Goal: Task Accomplishment & Management: Manage account settings

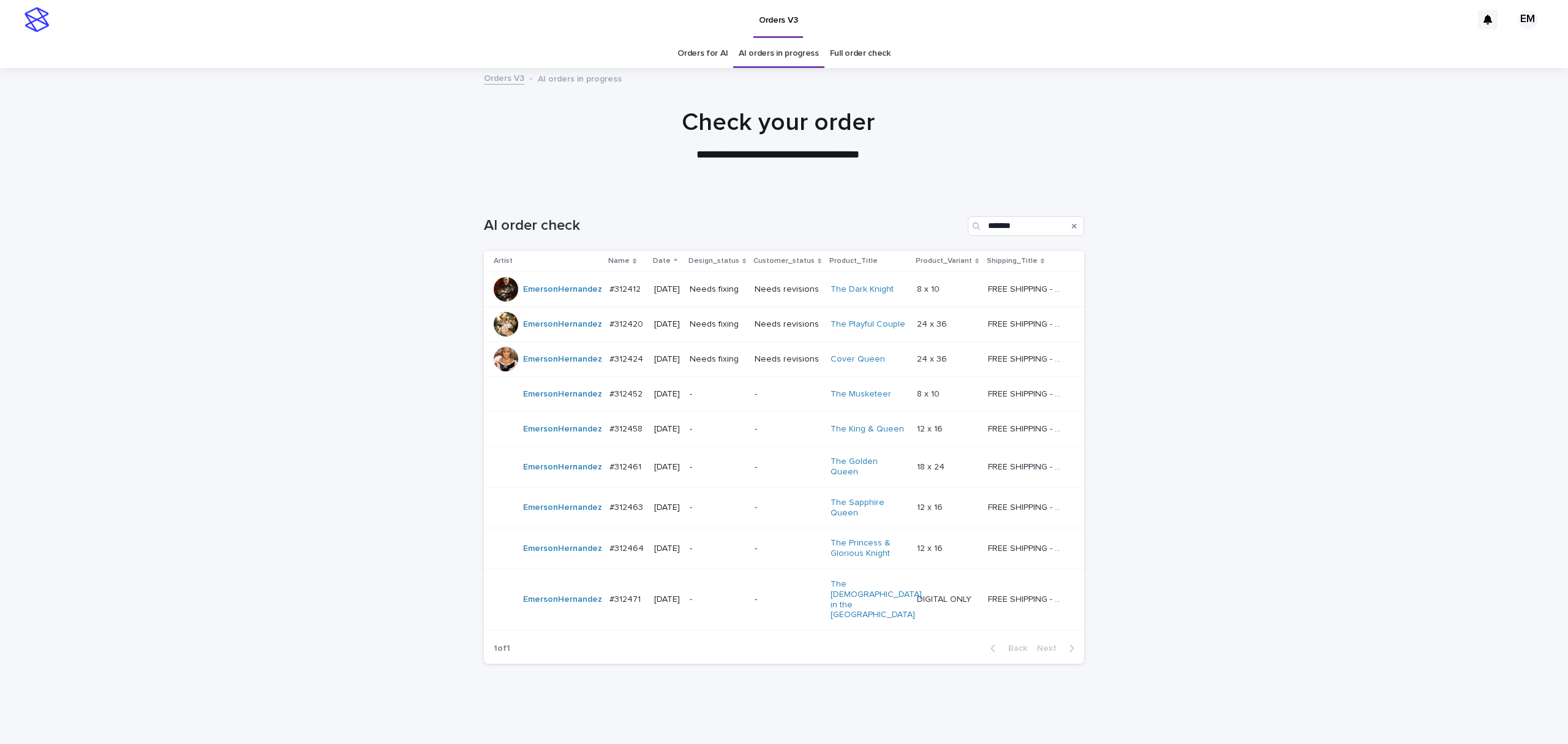
click at [1383, 422] on div "Loading... Saving… Loading... Saving… AI order check ******* Artist Name Date D…" at bounding box center [784, 463] width 1568 height 543
click at [613, 300] on div "#312412 #312412" at bounding box center [626, 289] width 34 height 20
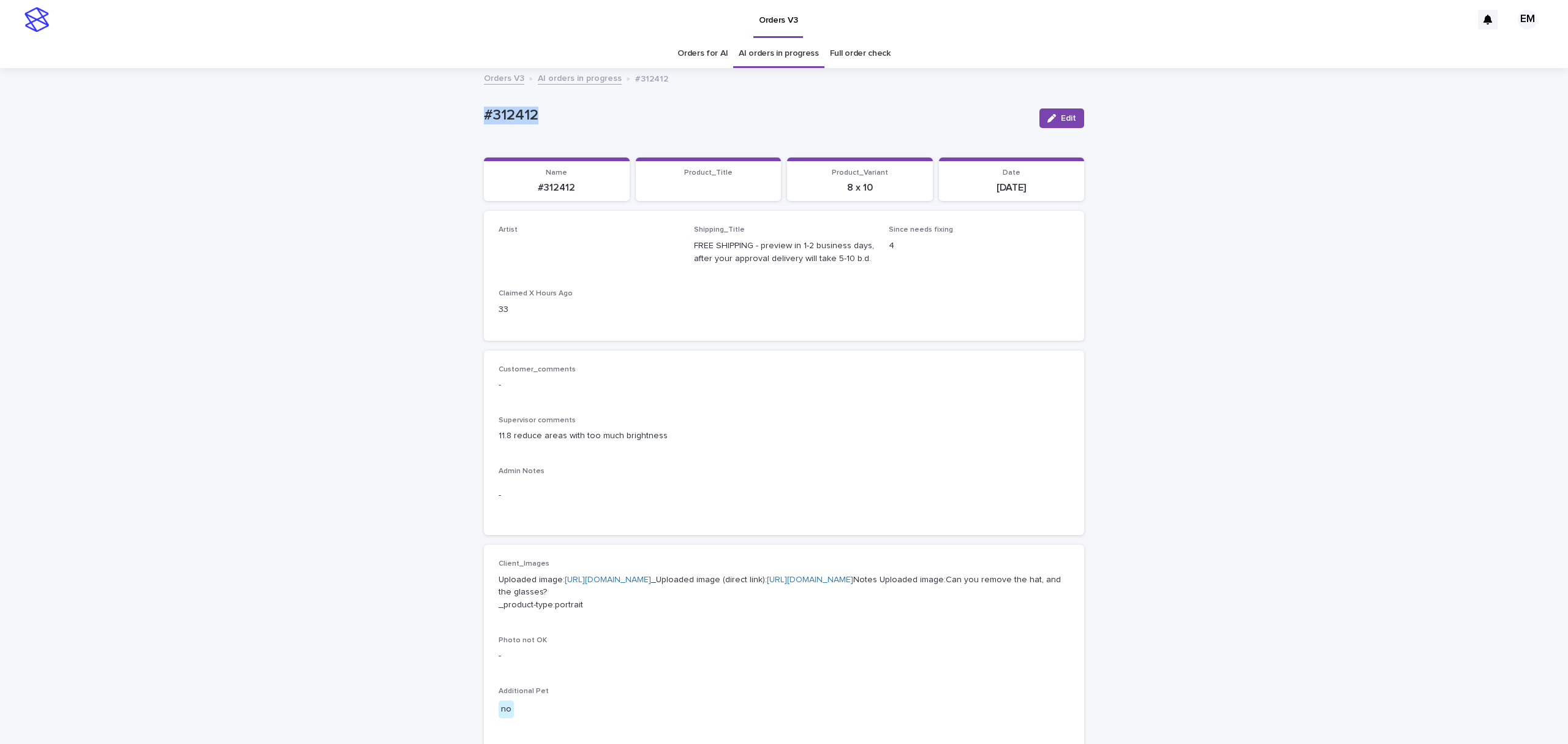
drag, startPoint x: 571, startPoint y: 114, endPoint x: 413, endPoint y: 114, distance: 158.0
click at [413, 114] on div "Loading... Saving… Loading... Saving… #312412 Edit #312412 Edit Sorry, there wa…" at bounding box center [784, 658] width 1568 height 1178
copy p "#312412"
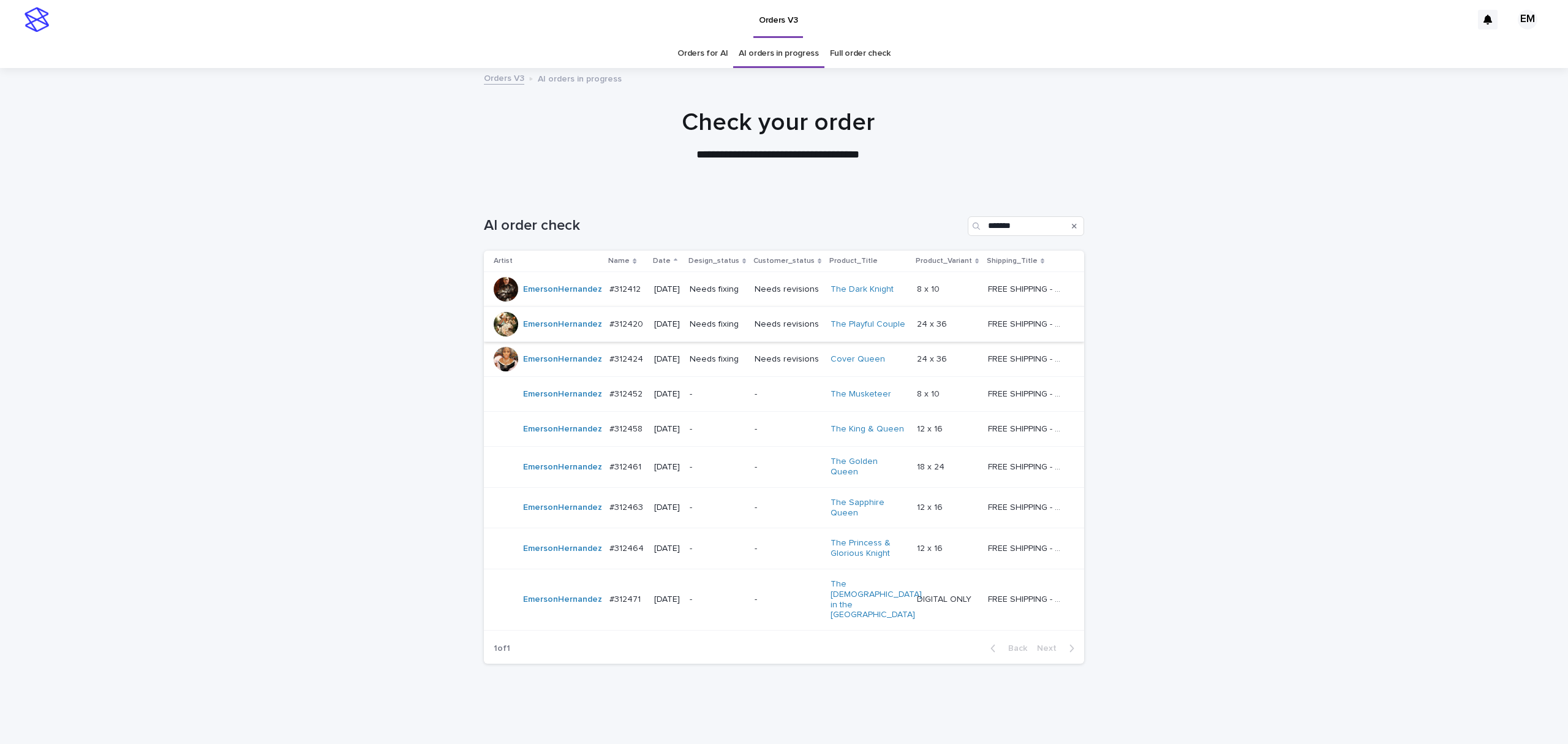
scroll to position [18, 0]
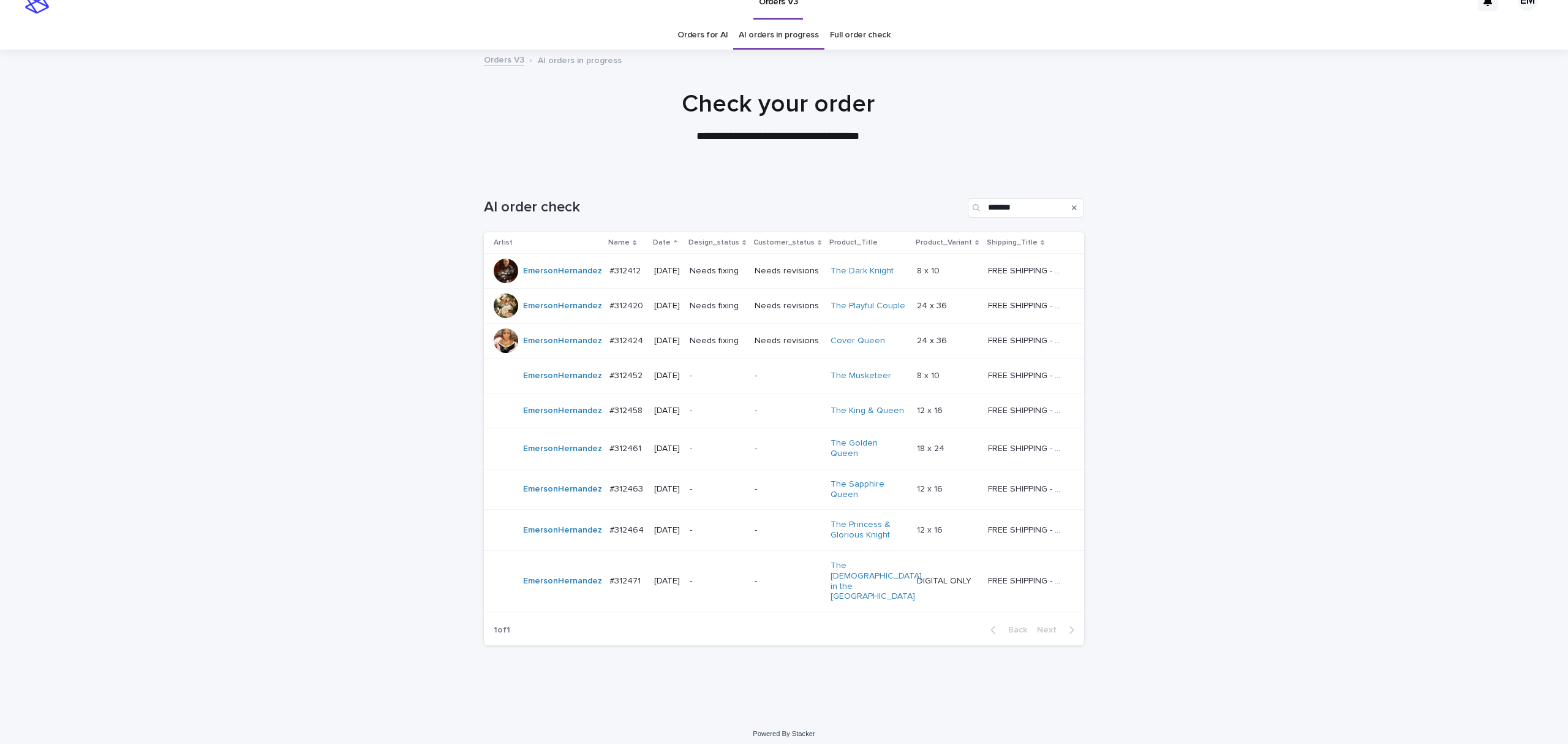
click at [695, 320] on td "Needs fixing" at bounding box center [717, 306] width 65 height 35
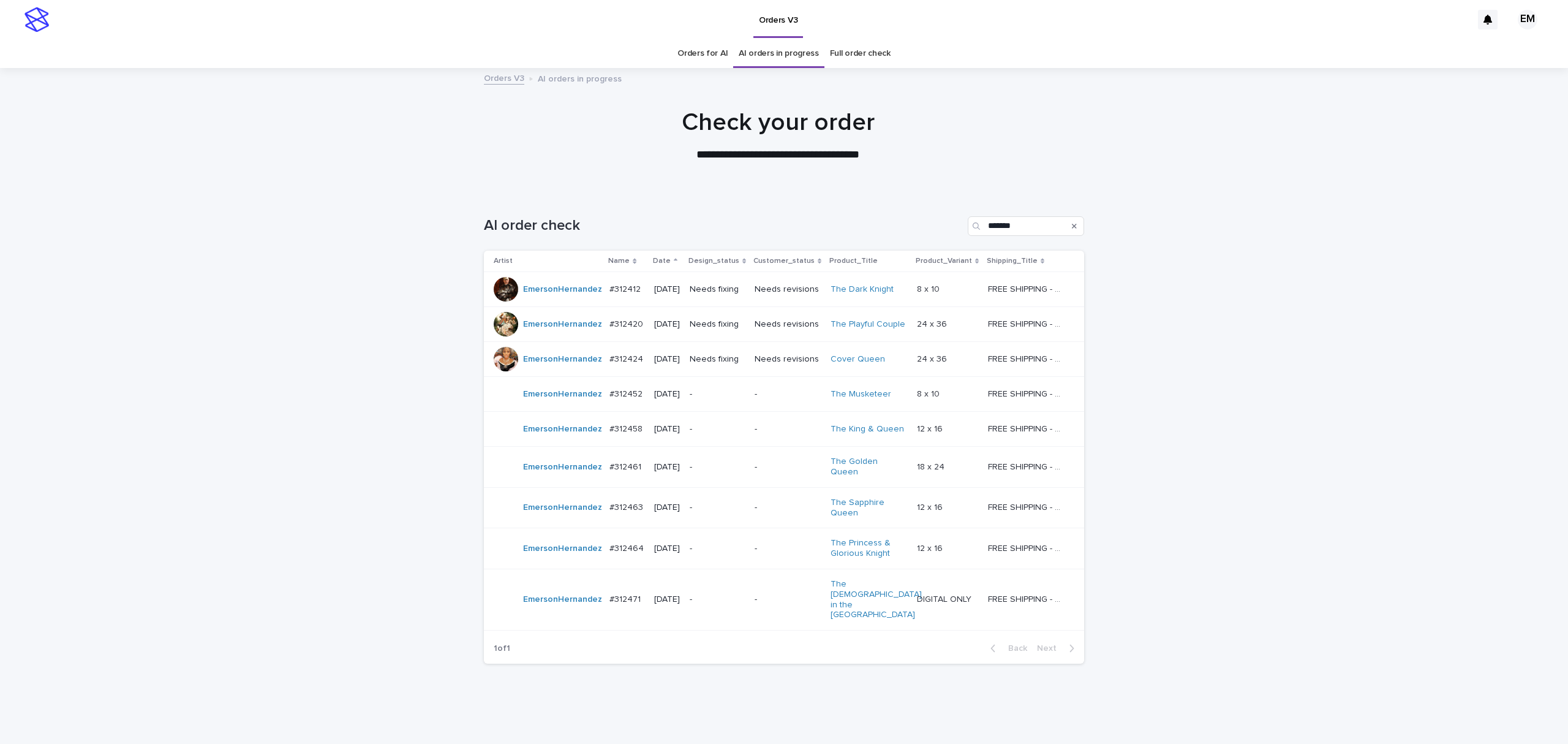
scroll to position [18, 0]
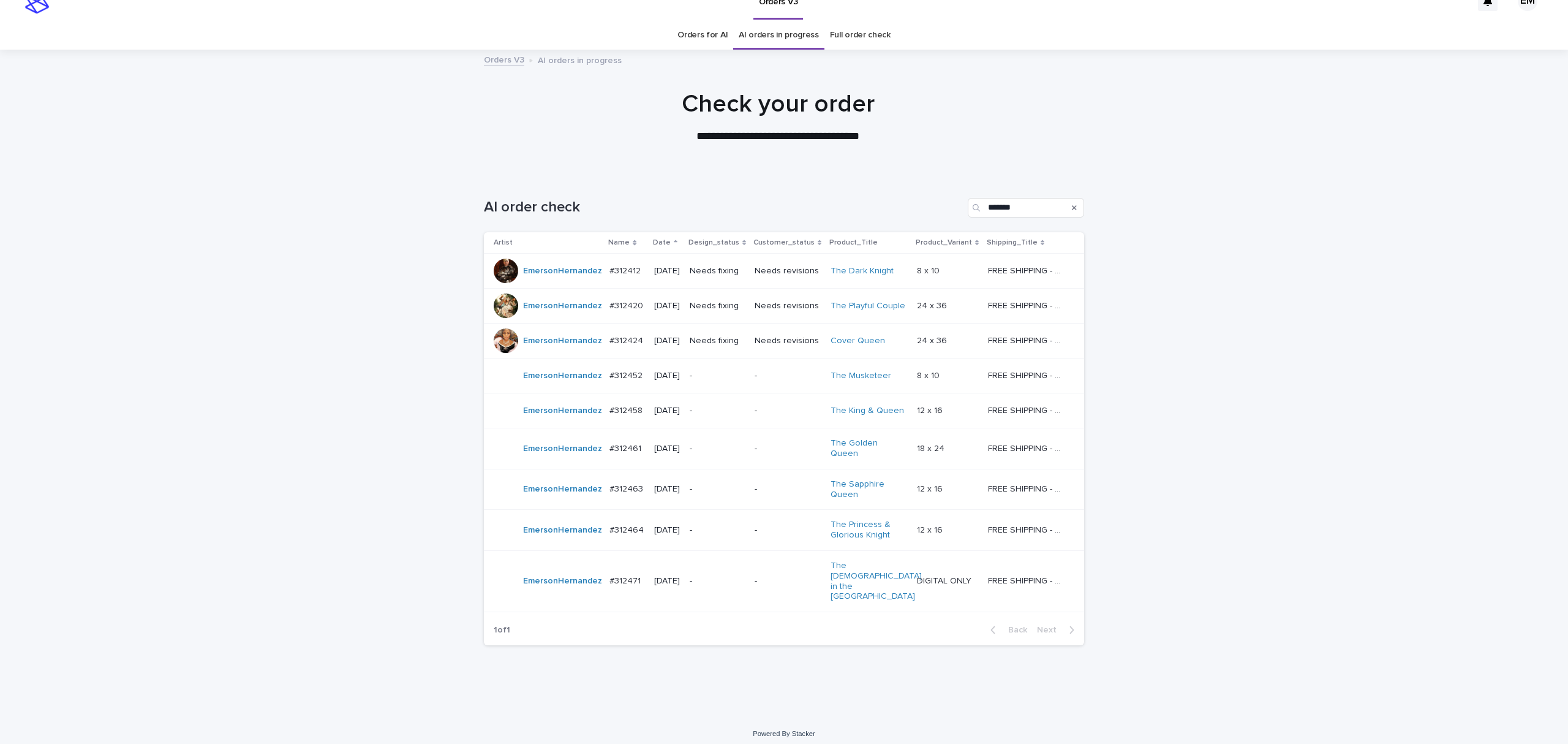
click at [707, 351] on div "Needs fixing" at bounding box center [717, 340] width 55 height 20
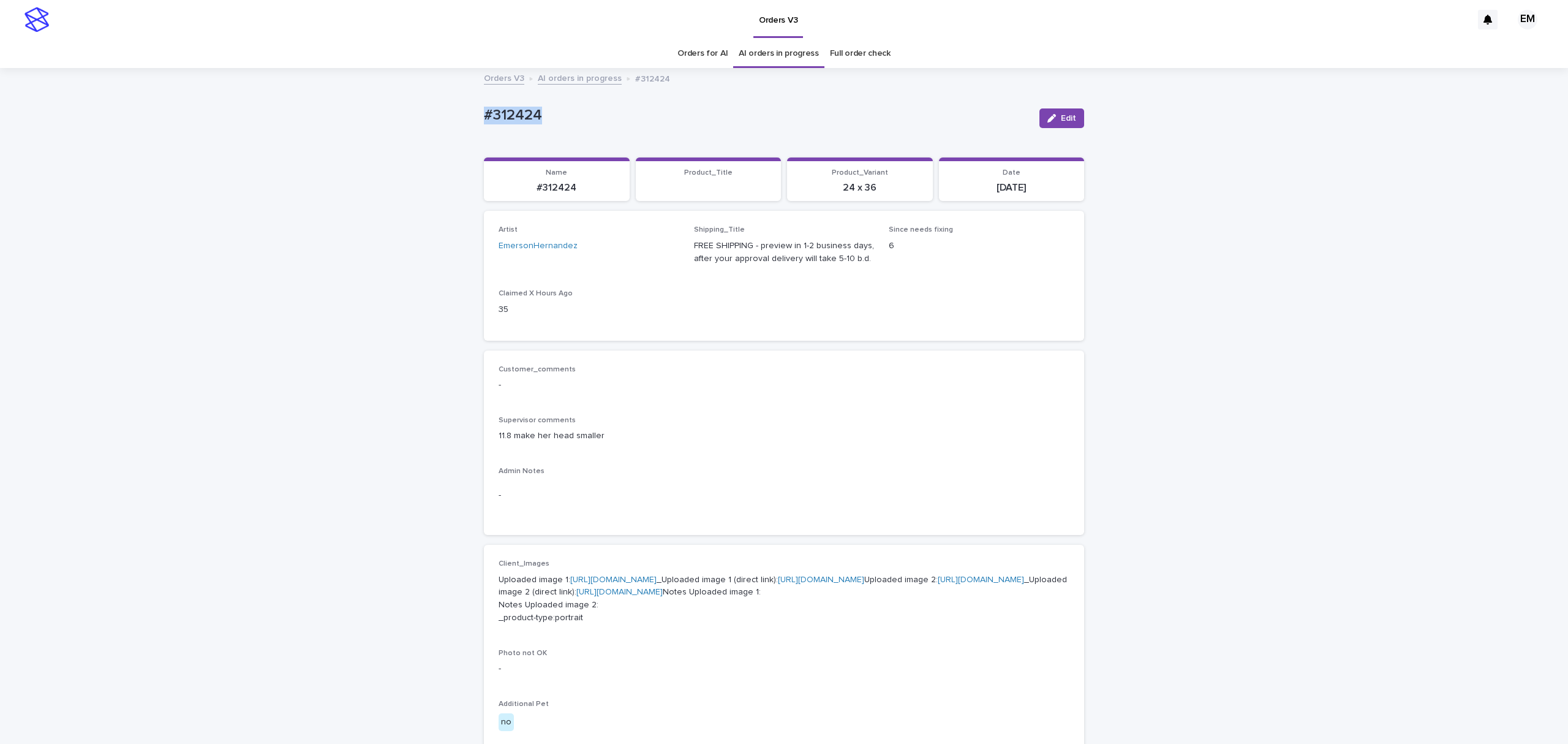
drag, startPoint x: 588, startPoint y: 121, endPoint x: 434, endPoint y: 116, distance: 154.1
click at [434, 116] on div "Loading... Saving… Loading... Saving… #312424 Edit #312424 Edit Sorry, there wa…" at bounding box center [784, 665] width 1568 height 1191
copy p "#312424"
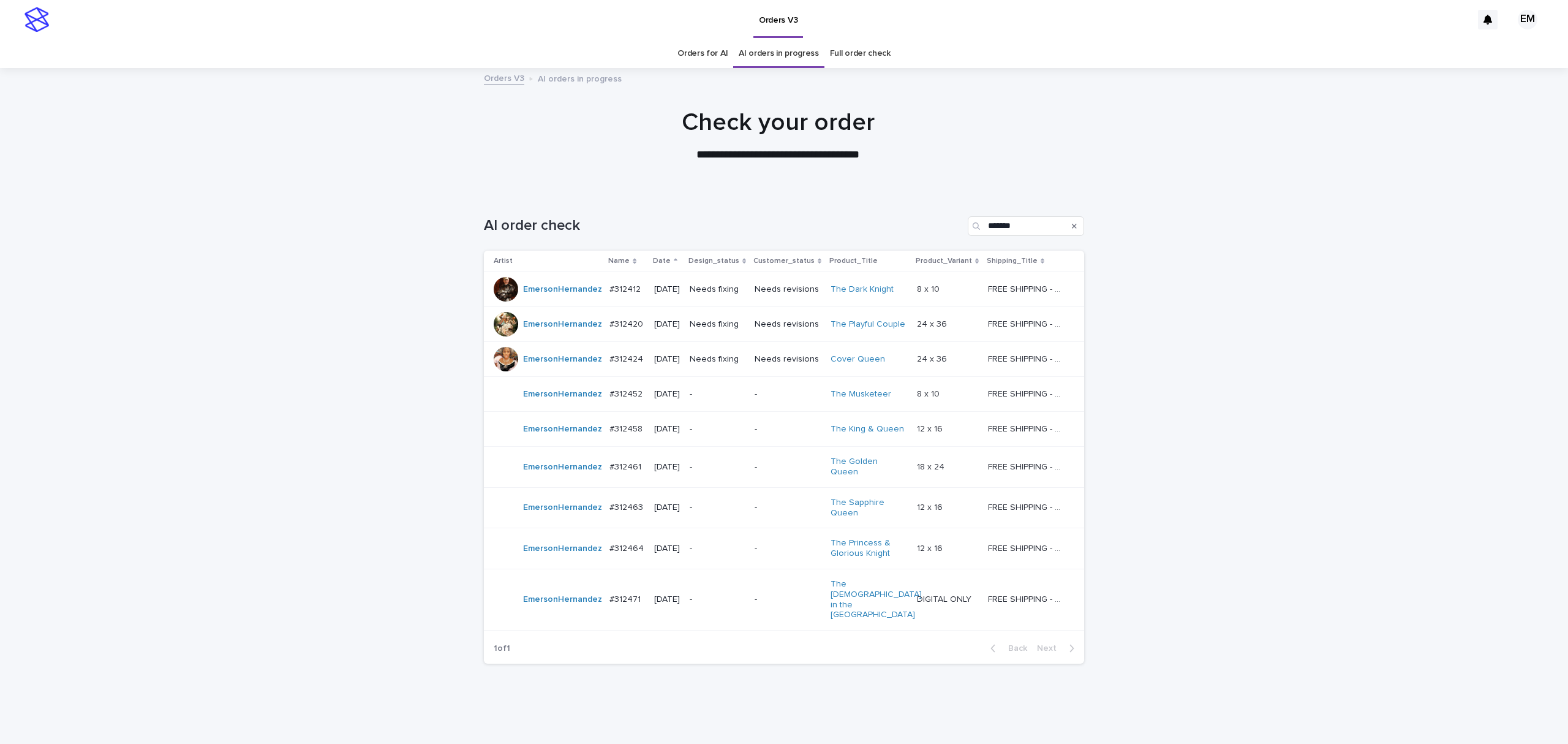
click at [680, 294] on p "[DATE]" at bounding box center [667, 289] width 26 height 10
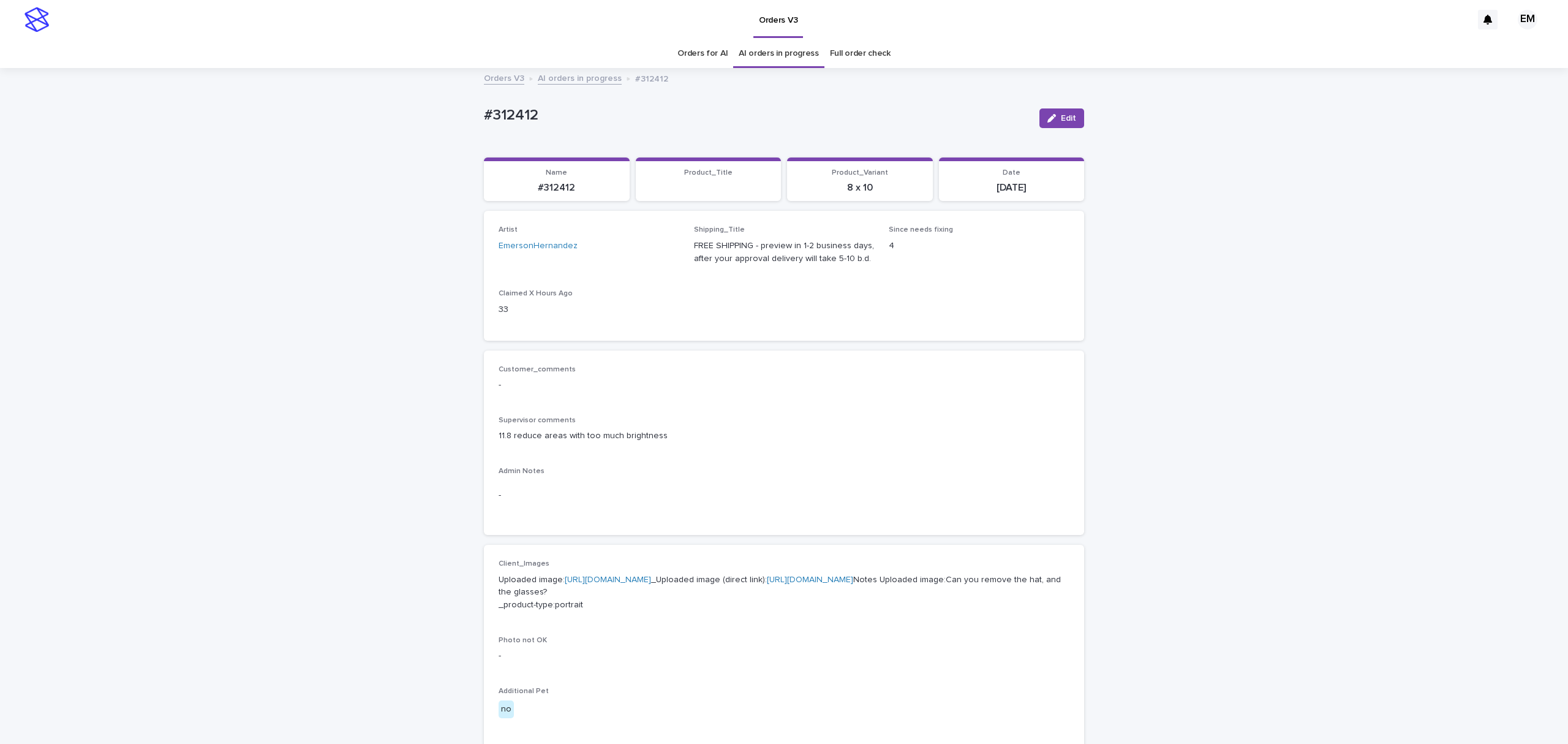
scroll to position [39, 0]
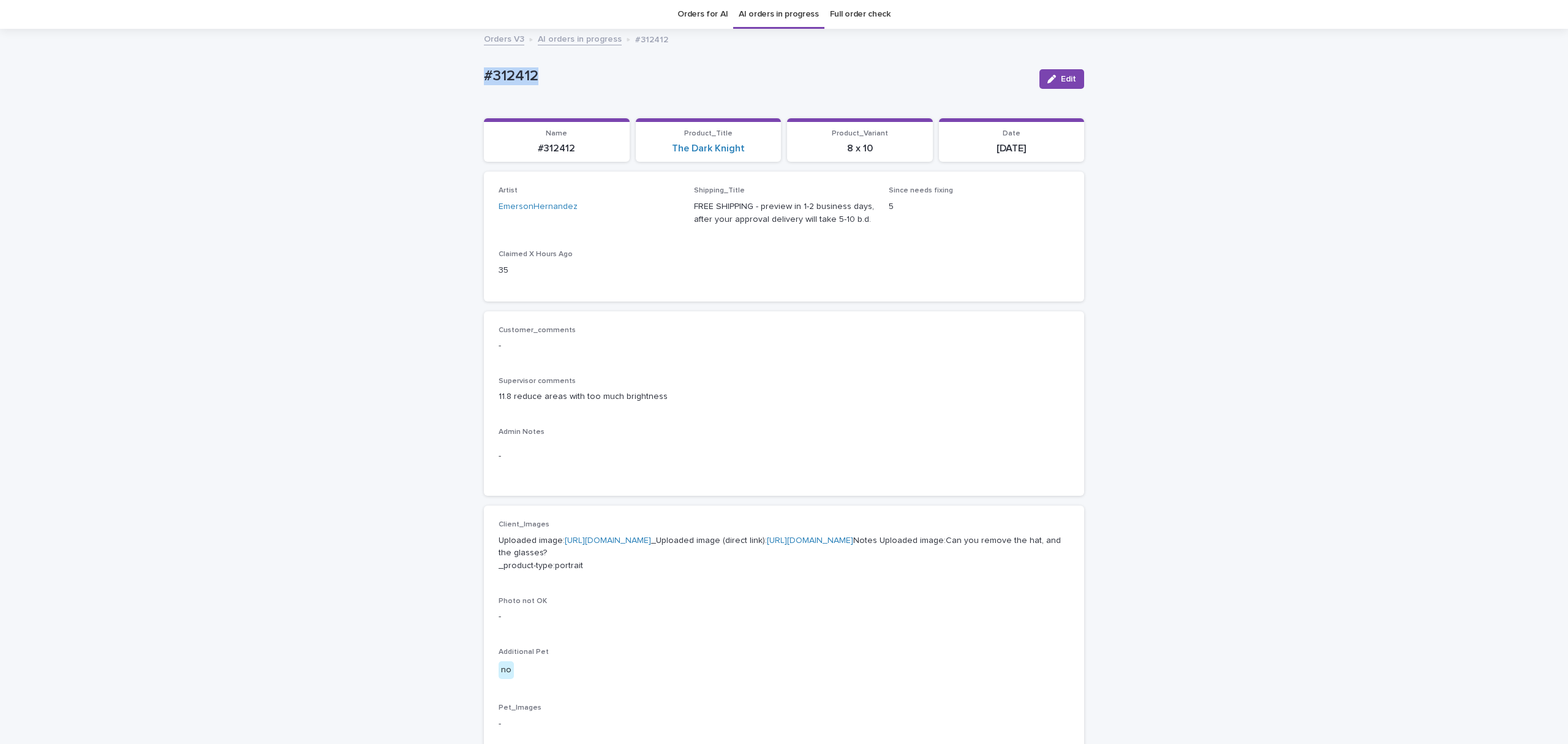
drag, startPoint x: 577, startPoint y: 72, endPoint x: 386, endPoint y: 66, distance: 191.1
click at [383, 65] on div "Loading... Saving… Loading... Saving… #312412 Edit #312412 Edit Sorry, there wa…" at bounding box center [784, 619] width 1568 height 1178
copy p "#312412"
click at [1070, 83] on button "Edit" at bounding box center [1061, 79] width 45 height 19
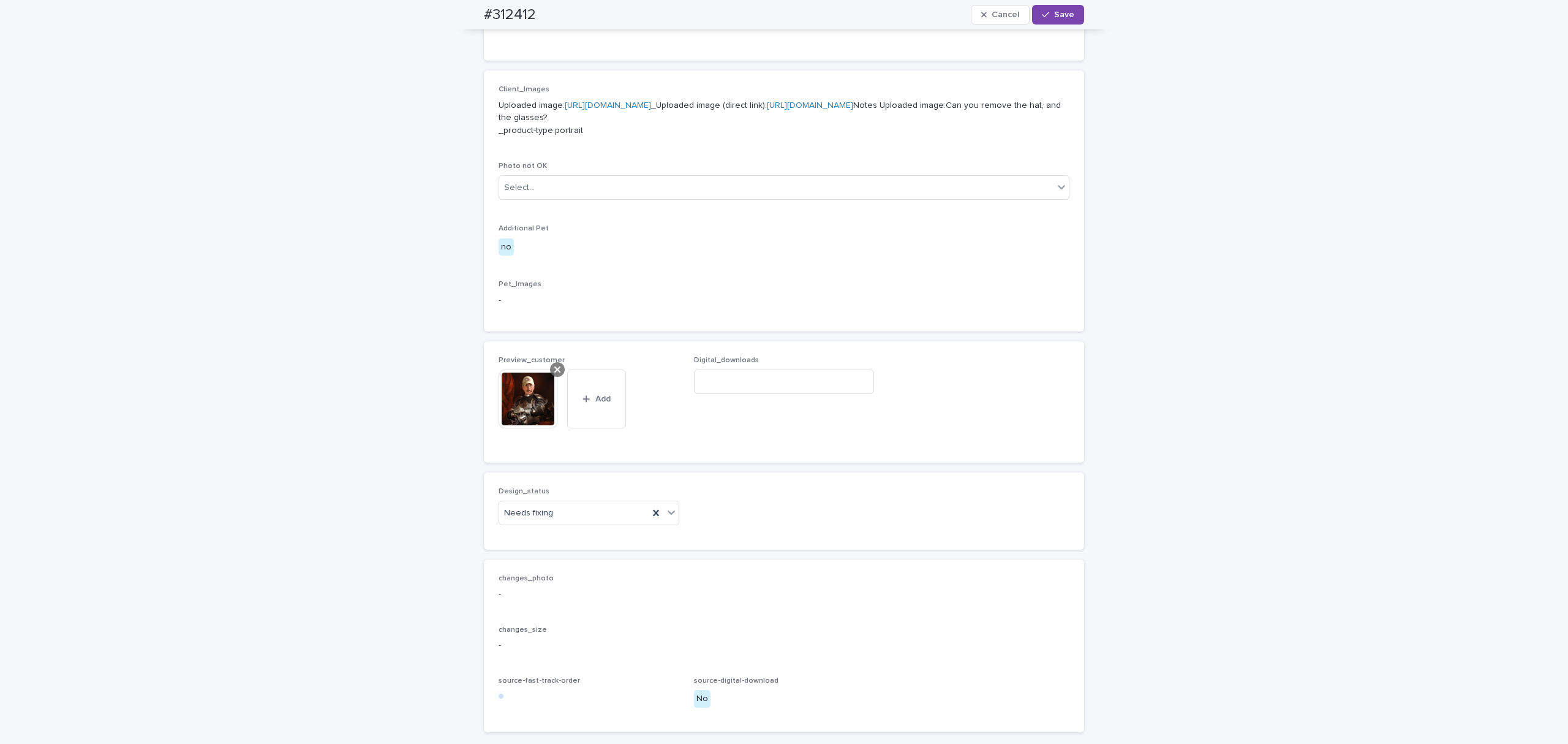
click at [555, 365] on p "Preview_customer" at bounding box center [589, 360] width 181 height 8
click at [555, 377] on div at bounding box center [557, 369] width 15 height 15
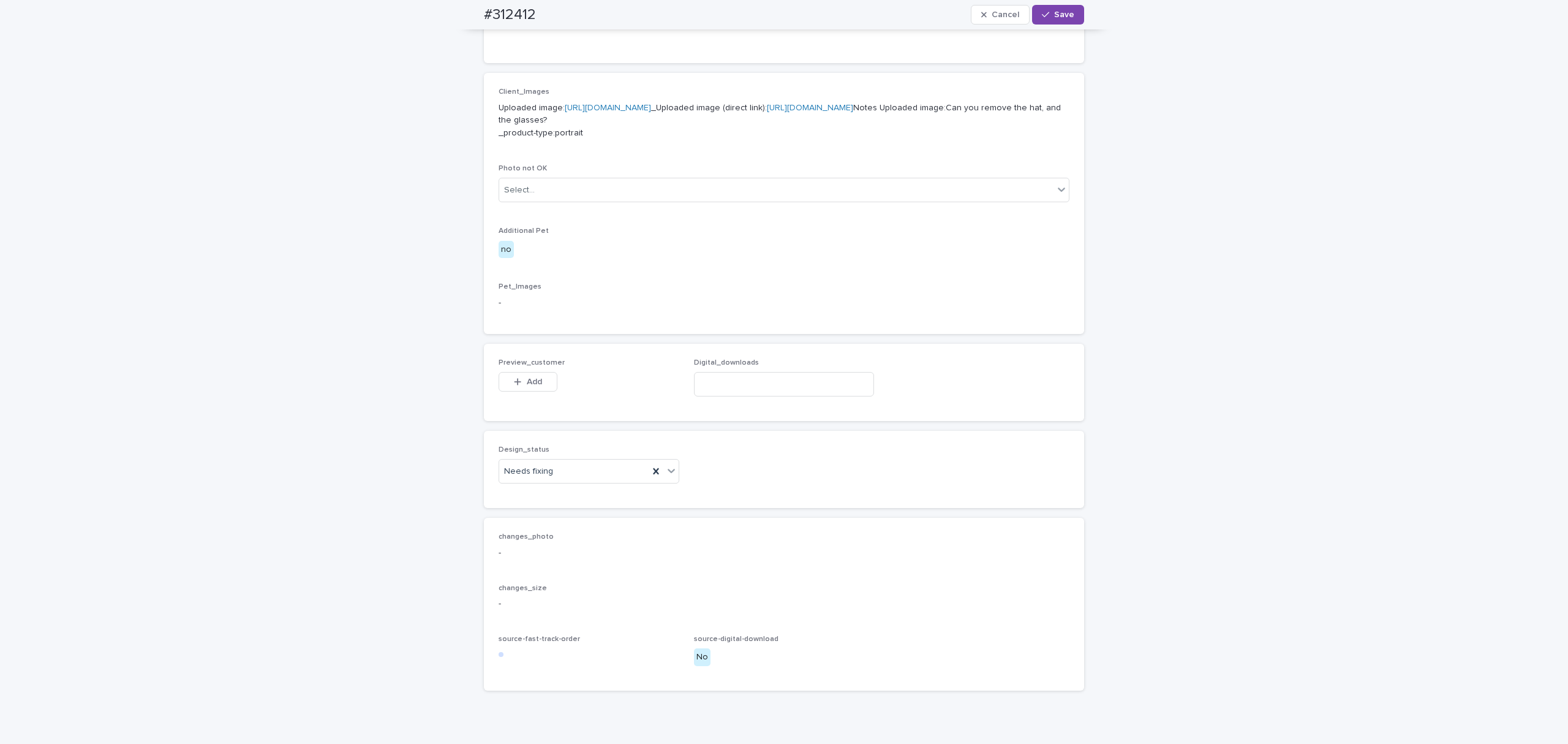
scroll to position [452, 0]
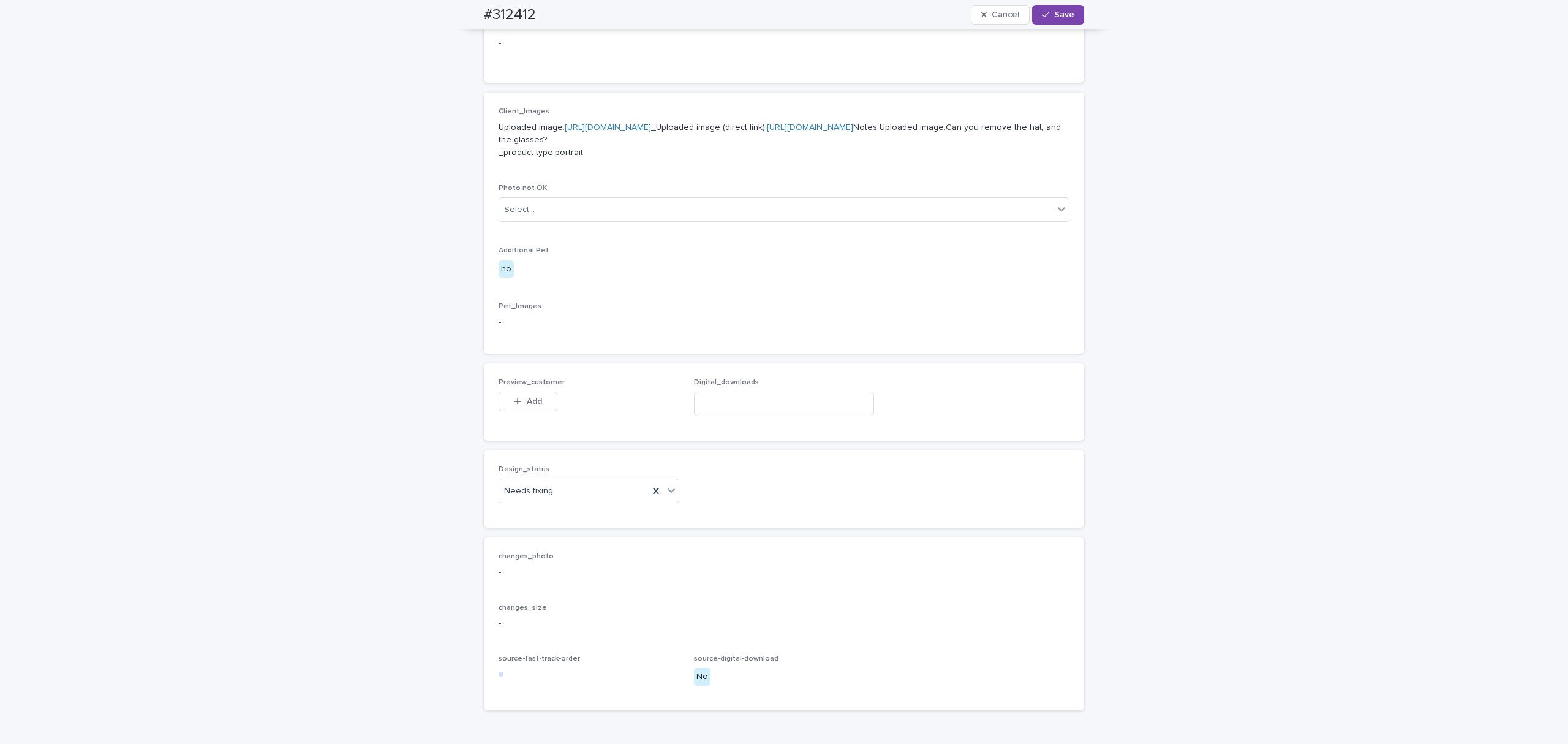
click at [533, 411] on button "Add" at bounding box center [527, 401] width 59 height 19
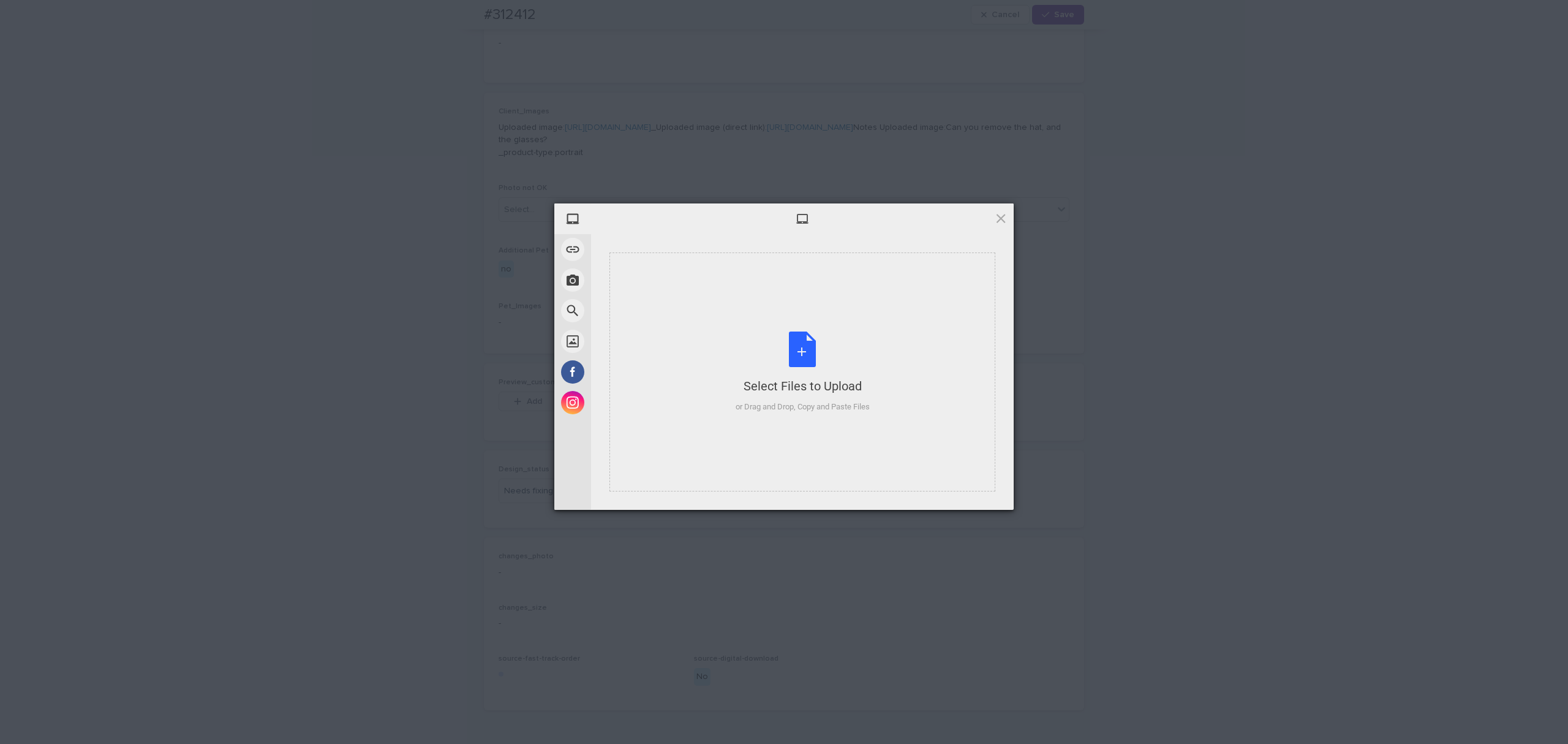
click at [778, 307] on div "Select Files to Upload or Drag and Drop, Copy and Paste Files" at bounding box center [802, 372] width 386 height 239
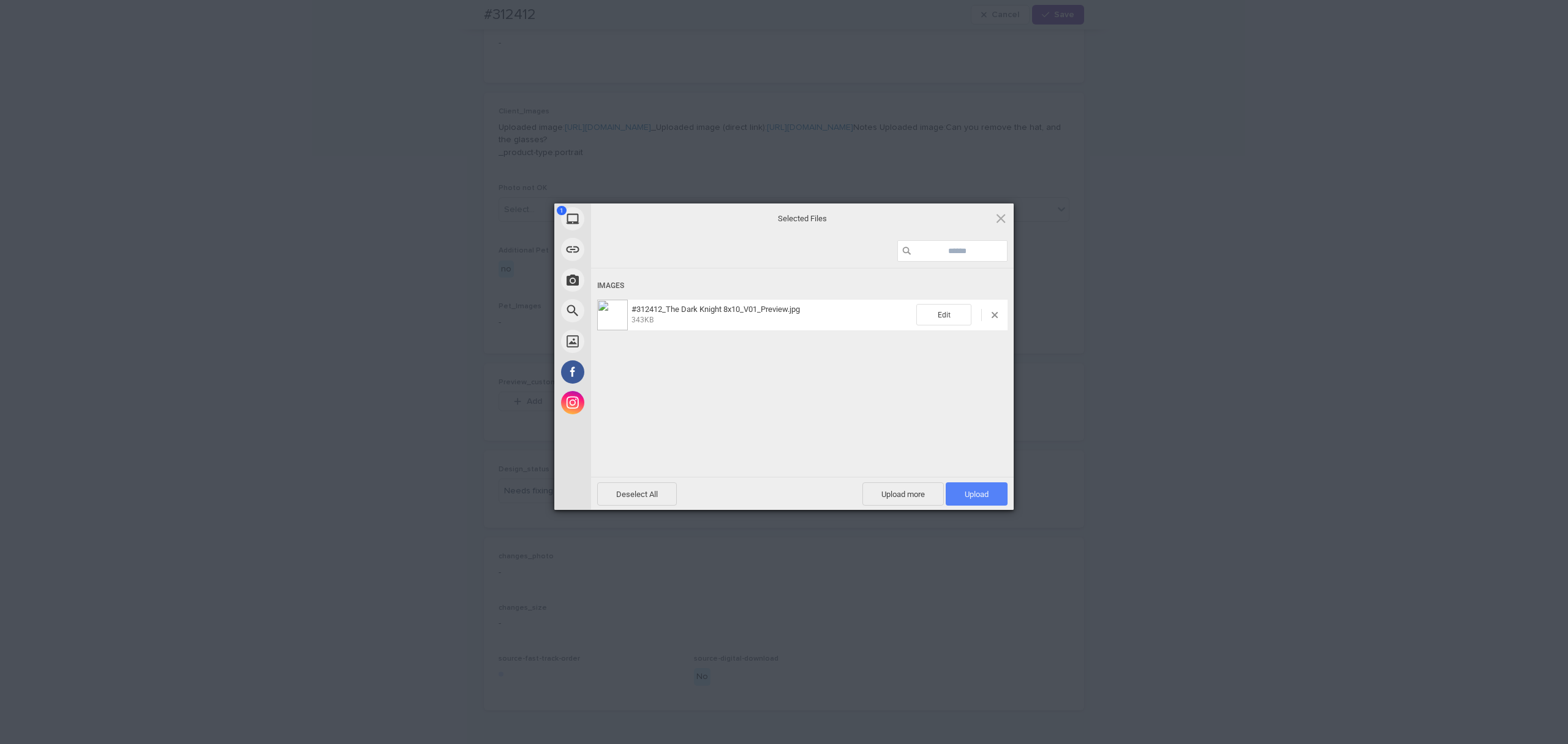
click at [966, 484] on span "Upload 1" at bounding box center [977, 494] width 62 height 23
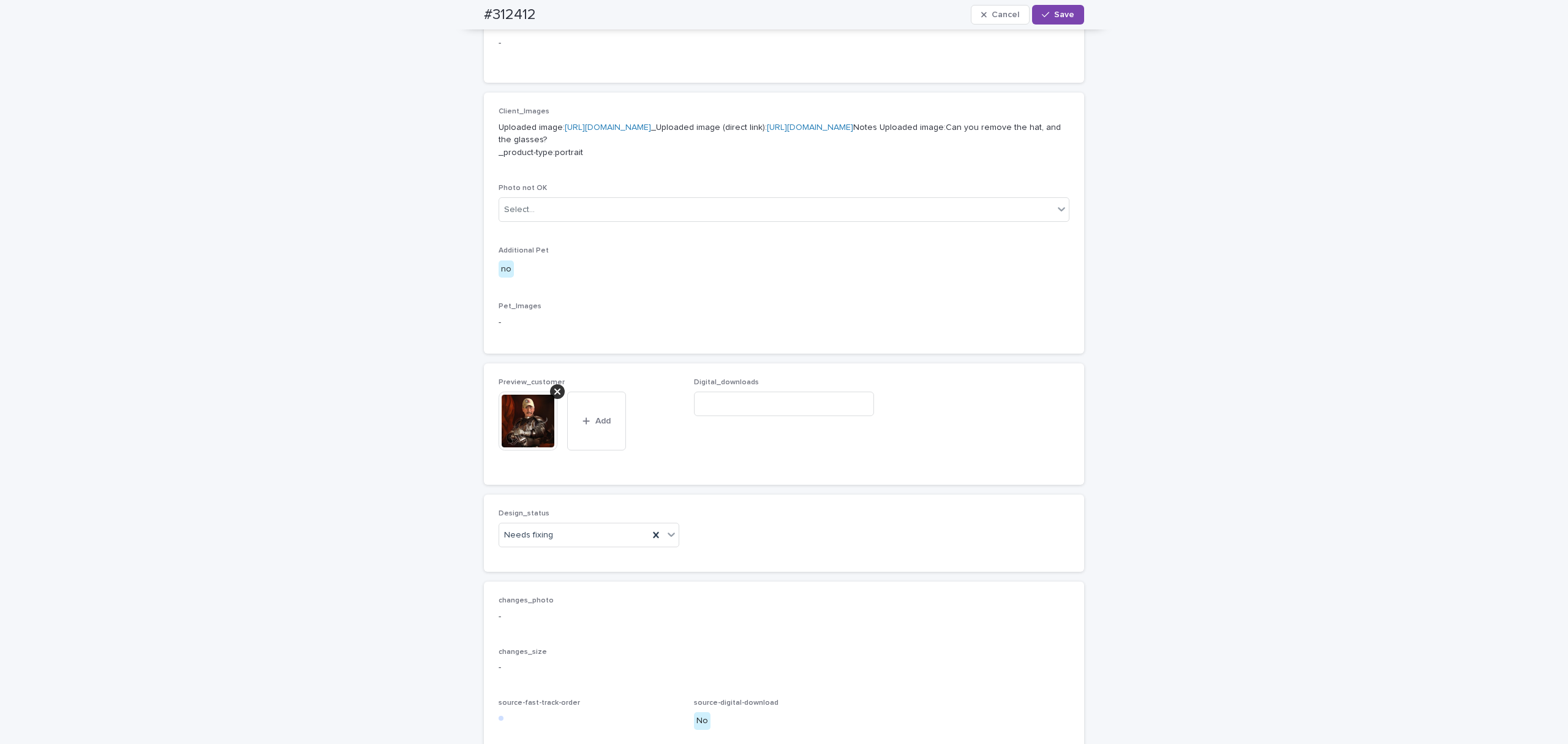
scroll to position [474, 0]
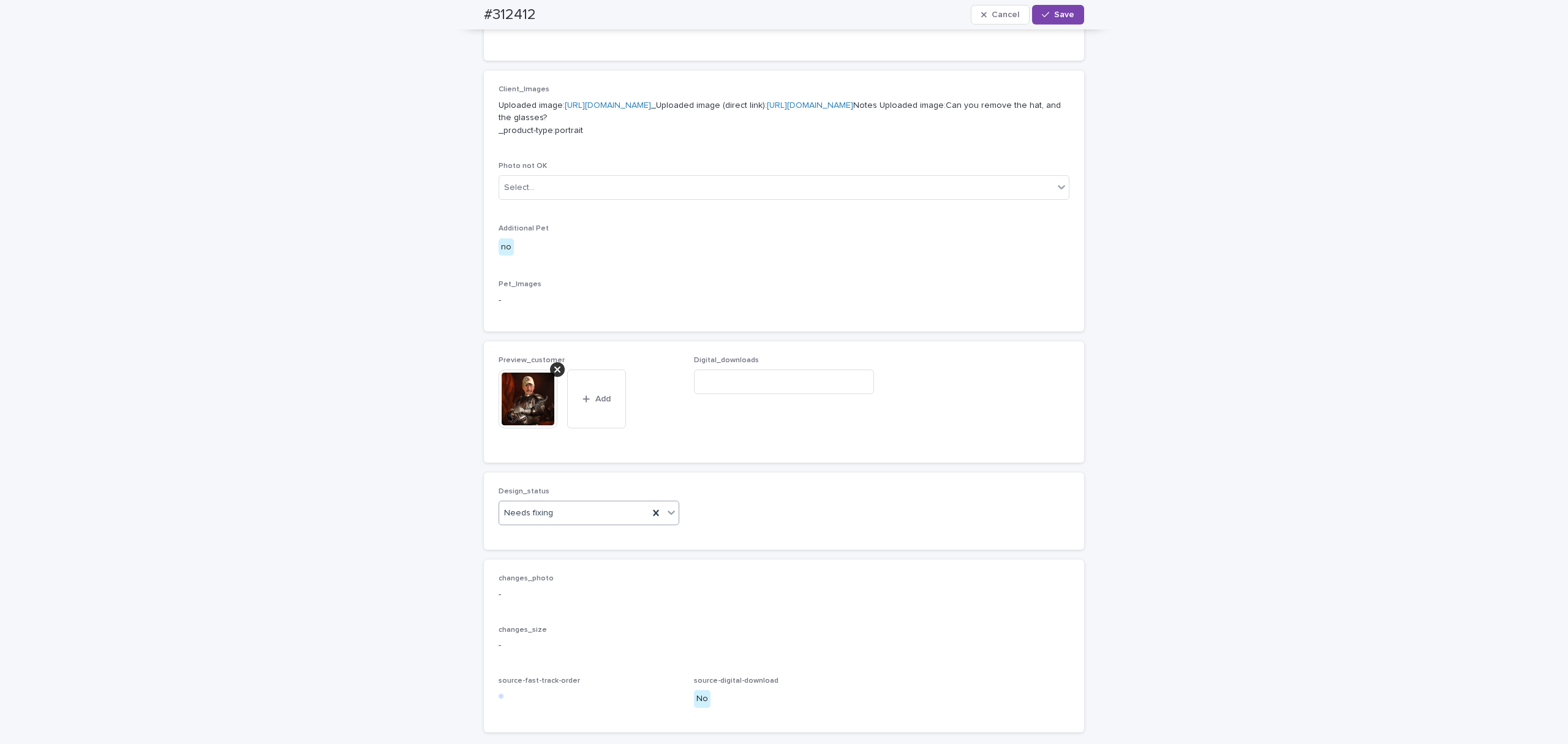
click at [551, 589] on body "Orders V3 EM Orders for AI AI orders in progress Full order check Orders V3 AI …" at bounding box center [784, 372] width 1568 height 744
click at [553, 606] on div "Uploaded" at bounding box center [583, 601] width 179 height 21
click at [1032, 14] on button "Save" at bounding box center [1058, 15] width 52 height 19
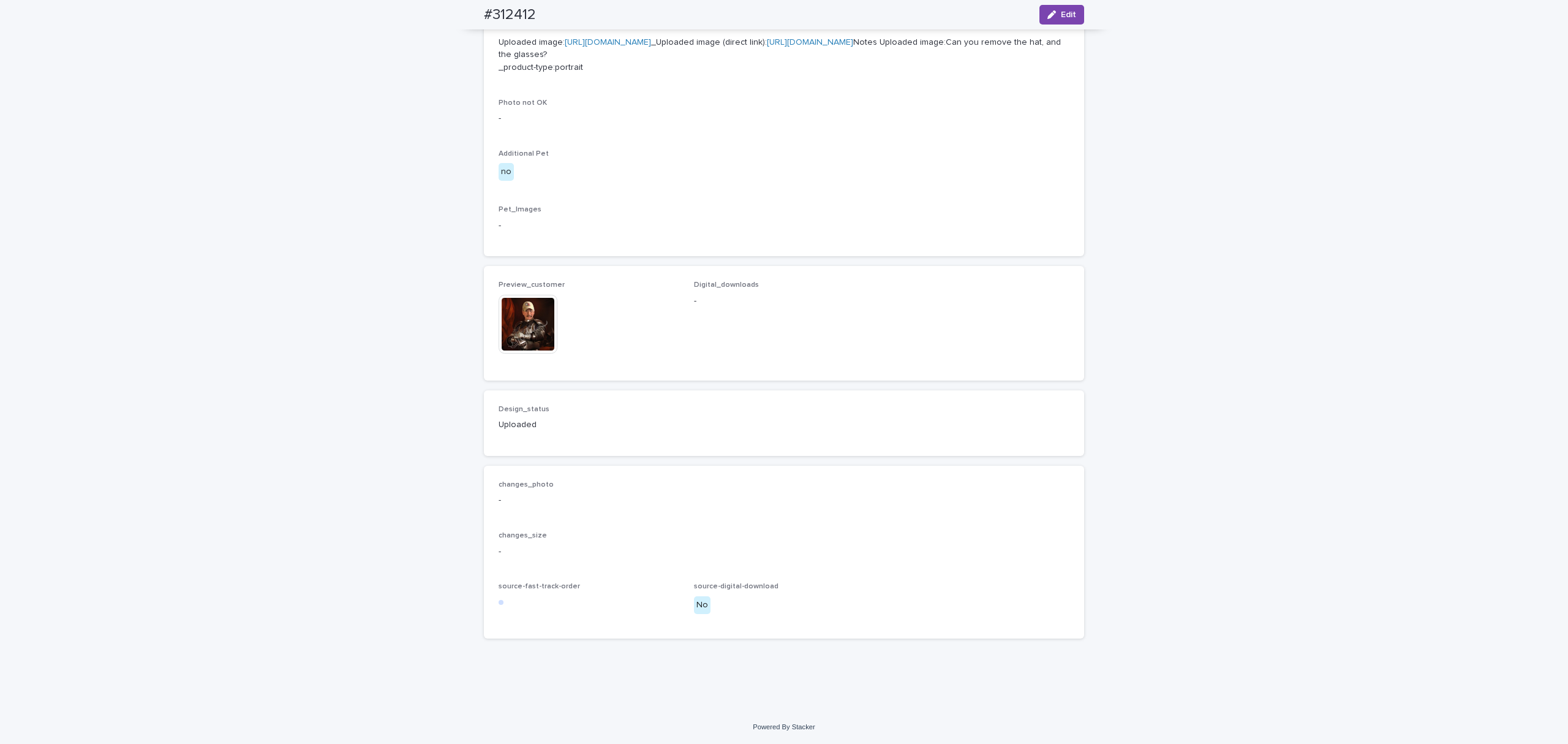
drag, startPoint x: 588, startPoint y: 396, endPoint x: 591, endPoint y: 371, distance: 25.2
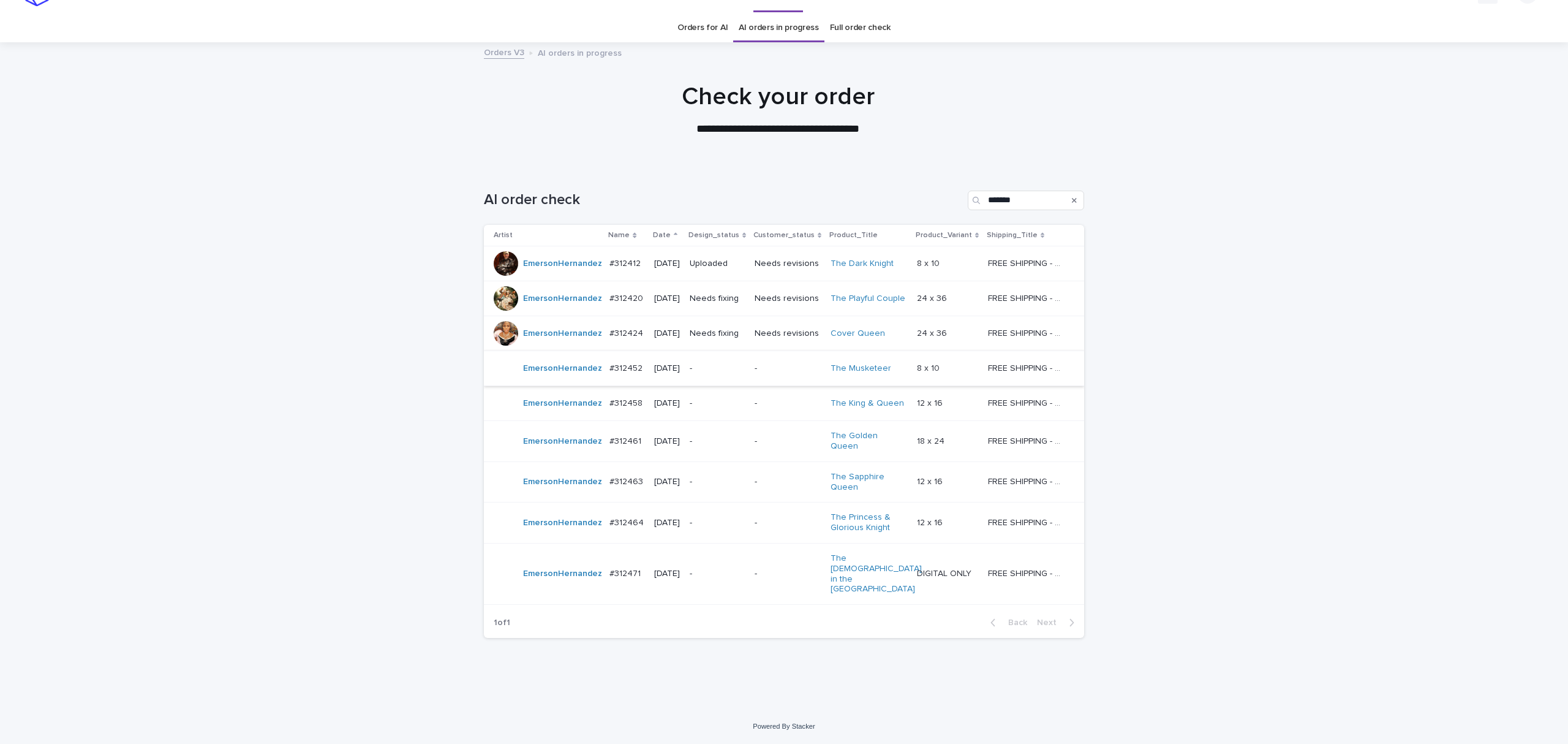
scroll to position [18, 0]
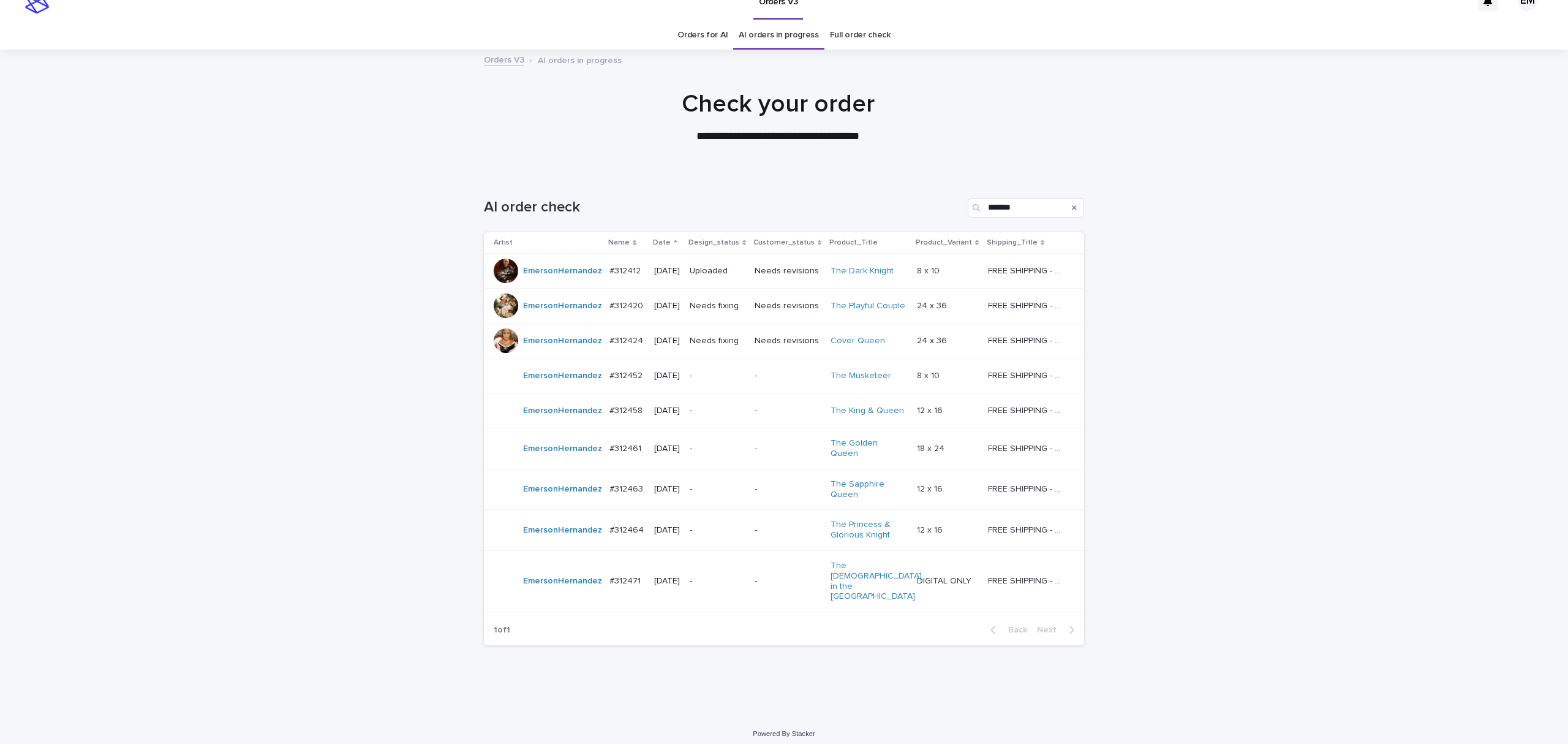
click at [708, 316] on div "Needs fixing" at bounding box center [717, 305] width 55 height 20
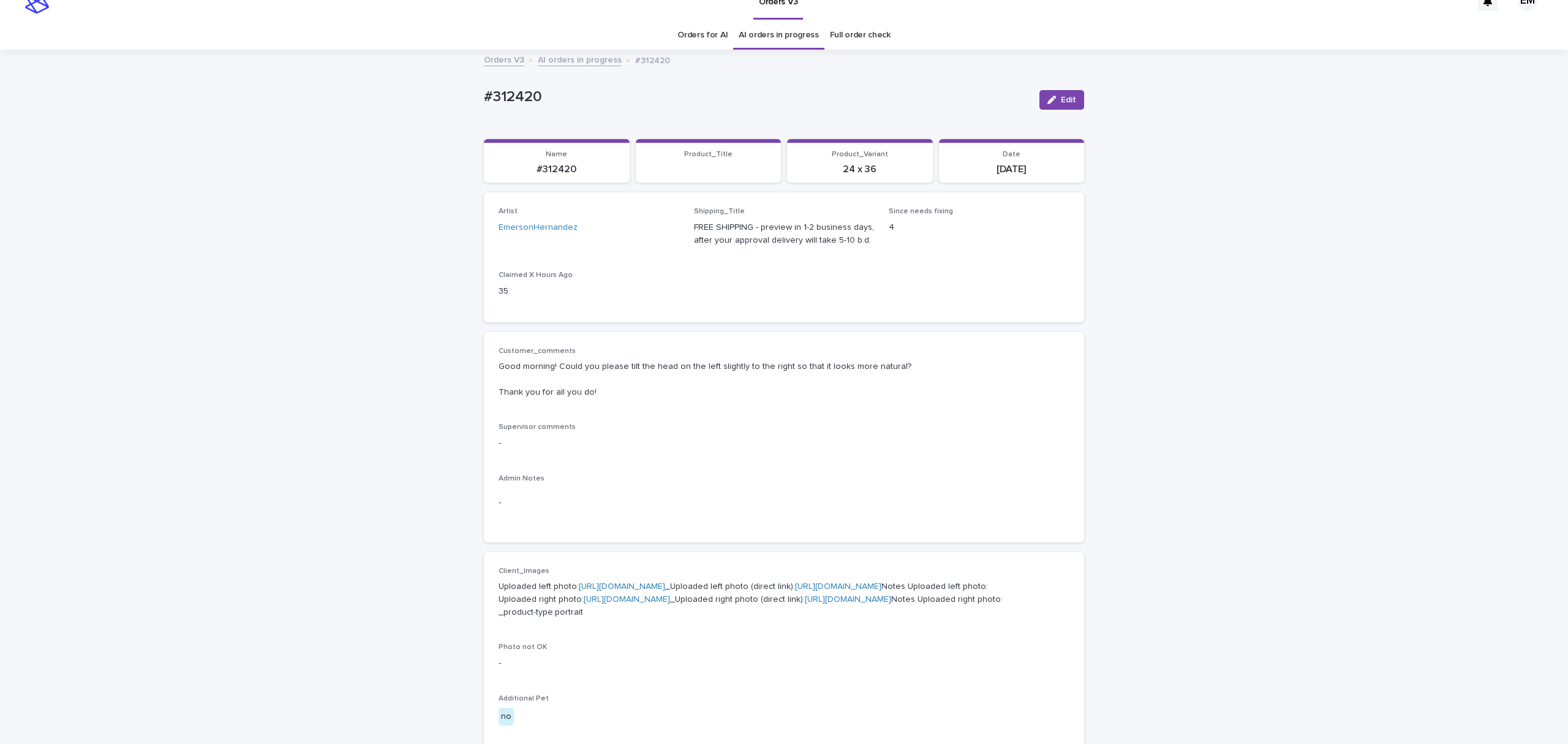
scroll to position [39, 0]
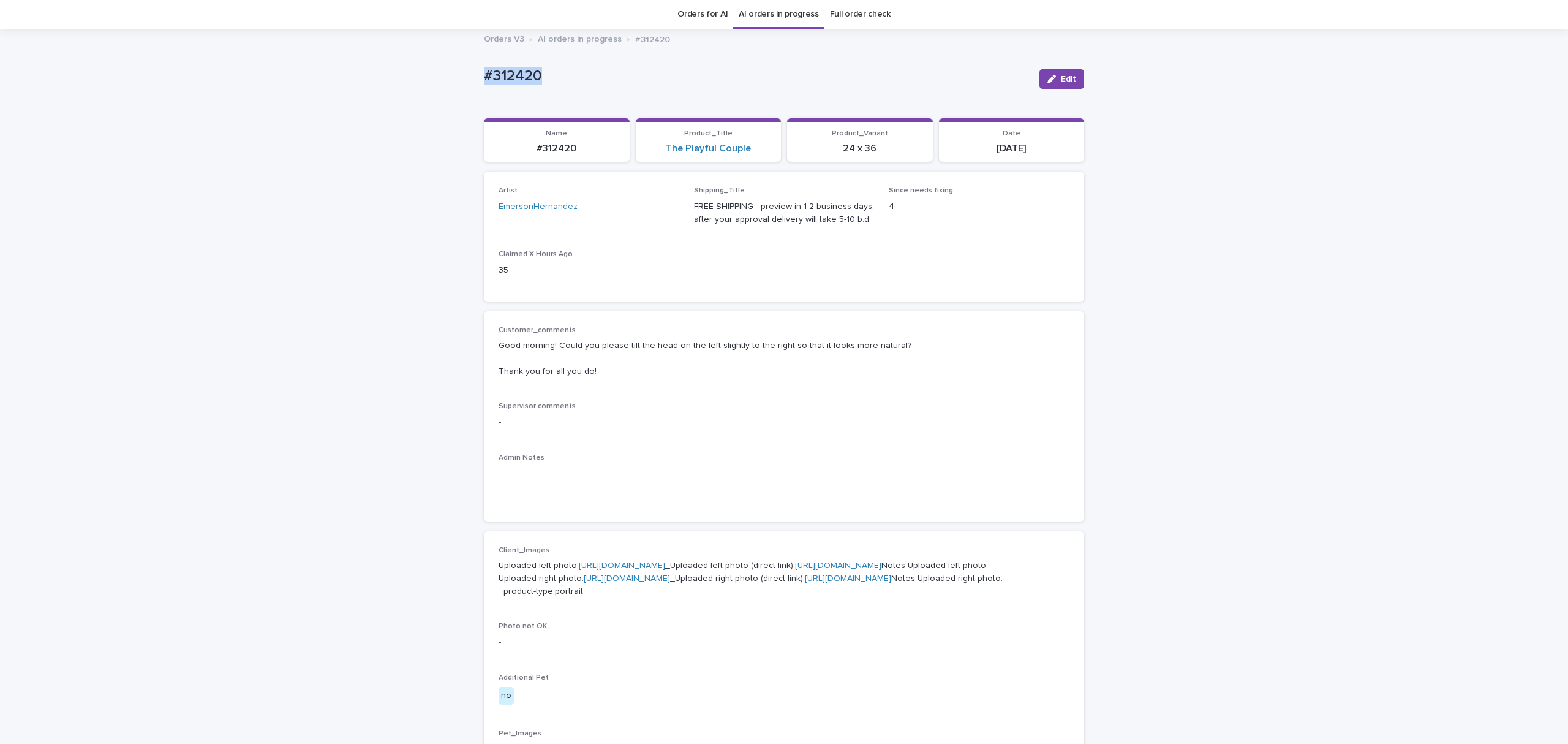
drag, startPoint x: 540, startPoint y: 72, endPoint x: 371, endPoint y: 78, distance: 169.1
click at [354, 77] on div "Loading... Saving… Loading... Saving… #312420 Edit #312420 Edit Sorry, there wa…" at bounding box center [784, 631] width 1568 height 1203
copy p "#312420"
click at [1049, 83] on button "Edit" at bounding box center [1061, 79] width 45 height 19
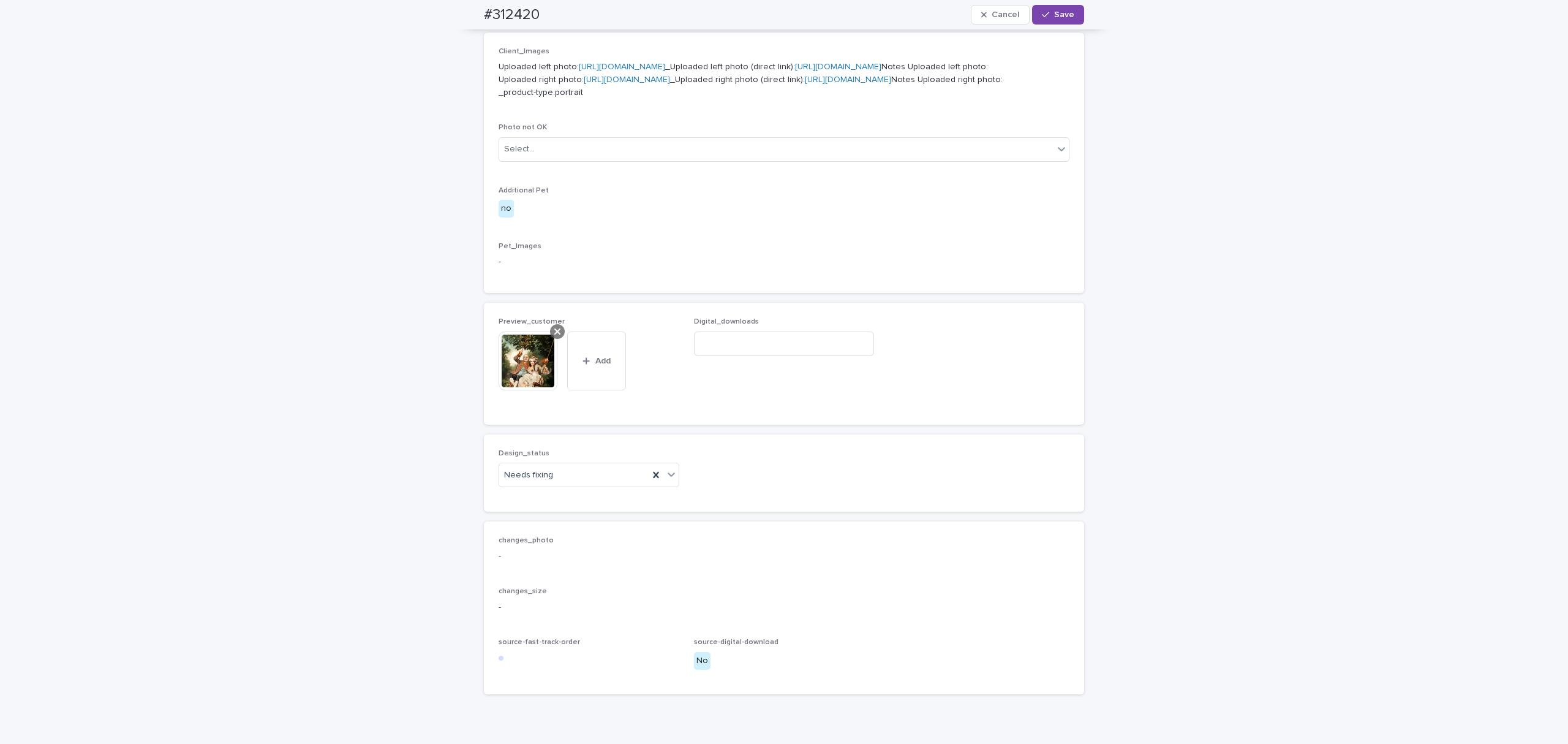
scroll to position [583, 0]
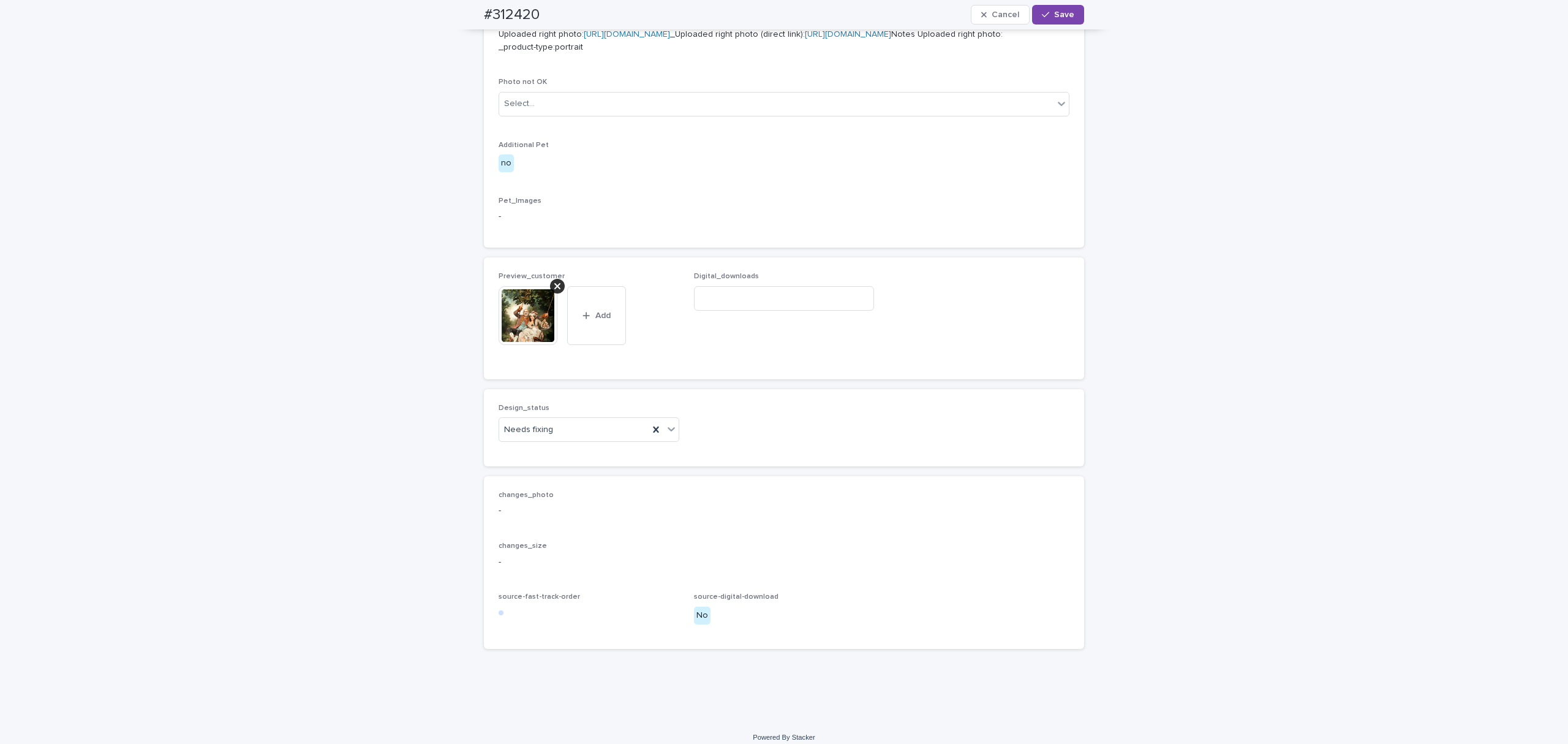
click at [552, 345] on div at bounding box center [533, 315] width 68 height 59
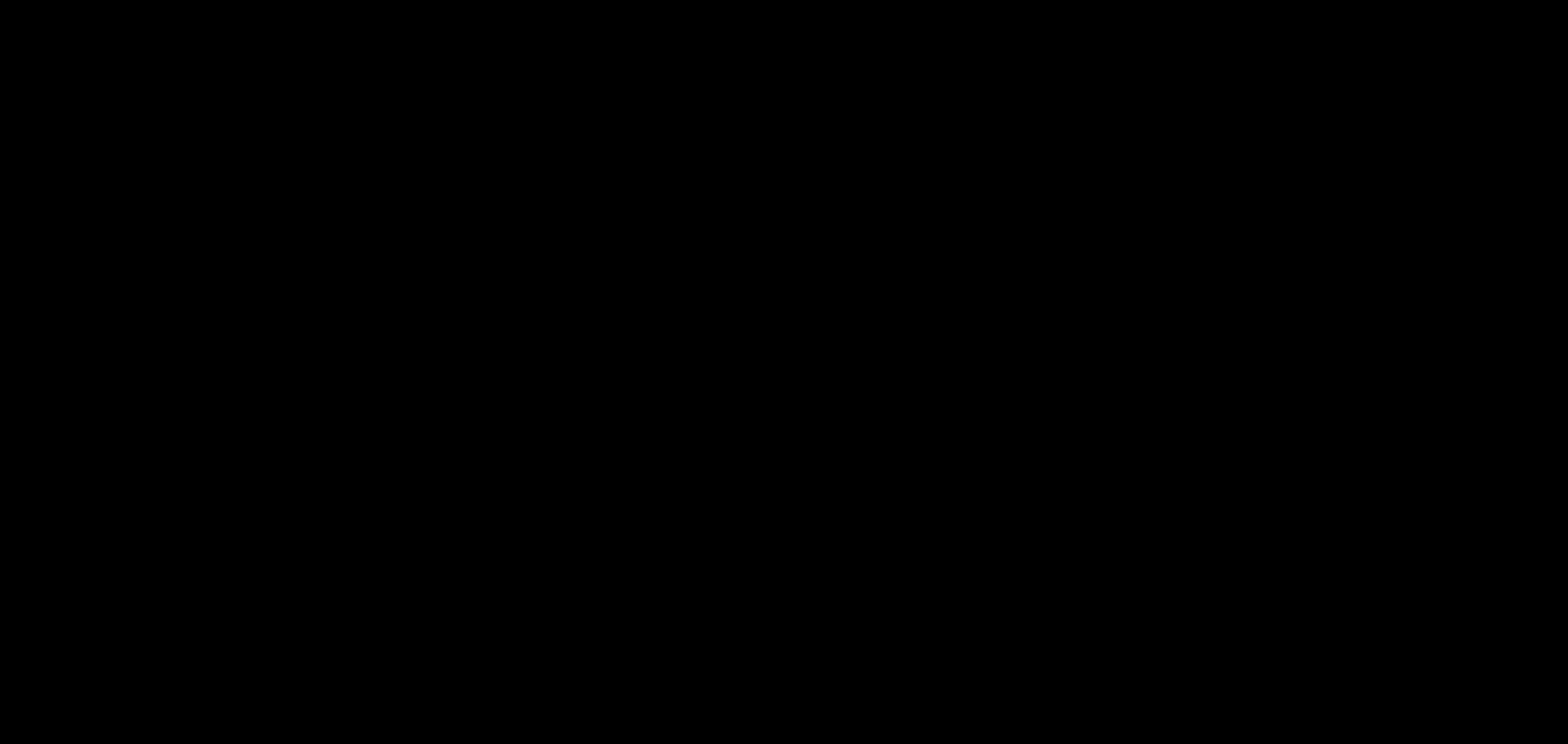
click at [549, 417] on picture at bounding box center [784, 387] width 784 height 358
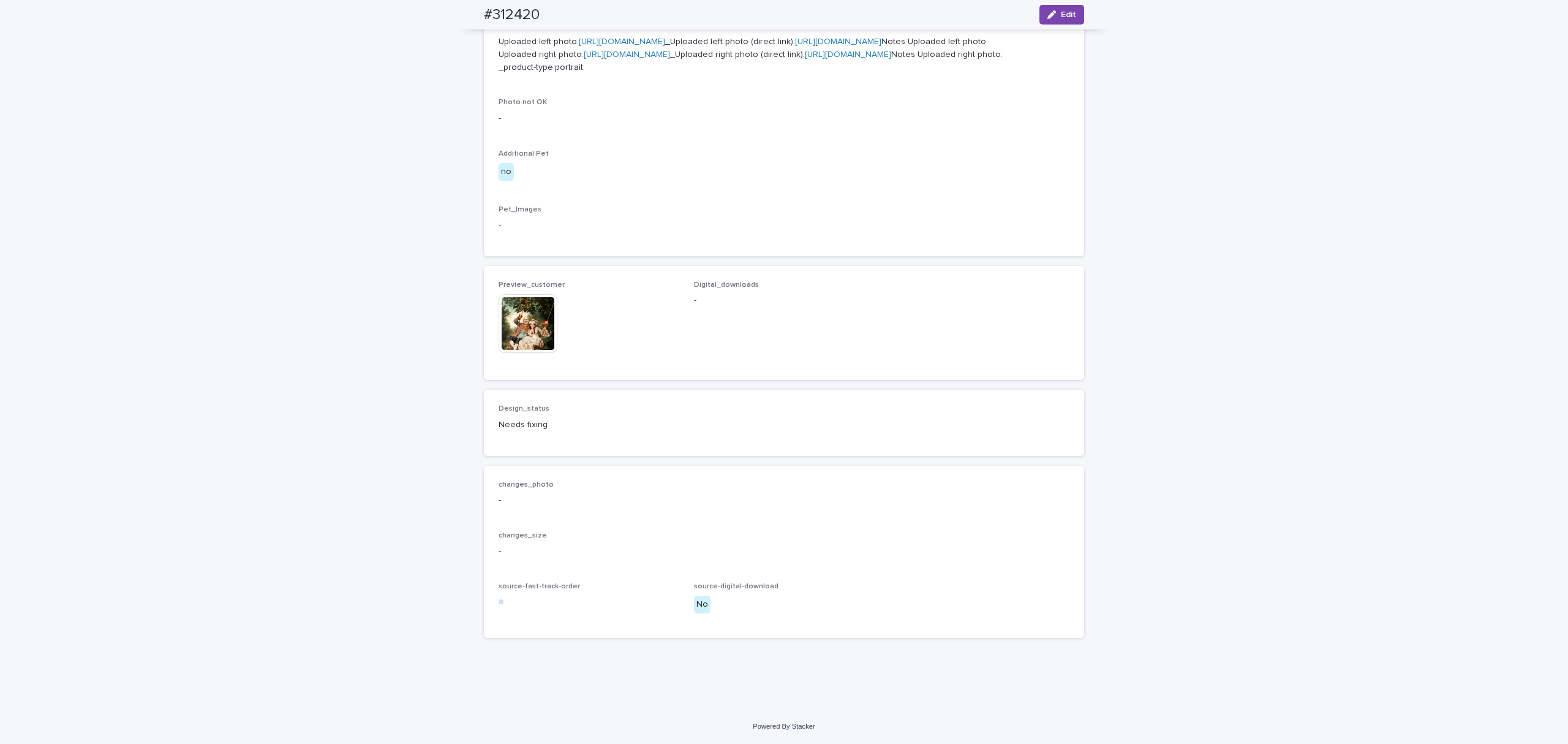
scroll to position [568, 0]
click at [1050, 16] on icon "button" at bounding box center [1052, 14] width 8 height 8
click at [555, 289] on icon at bounding box center [557, 285] width 6 height 6
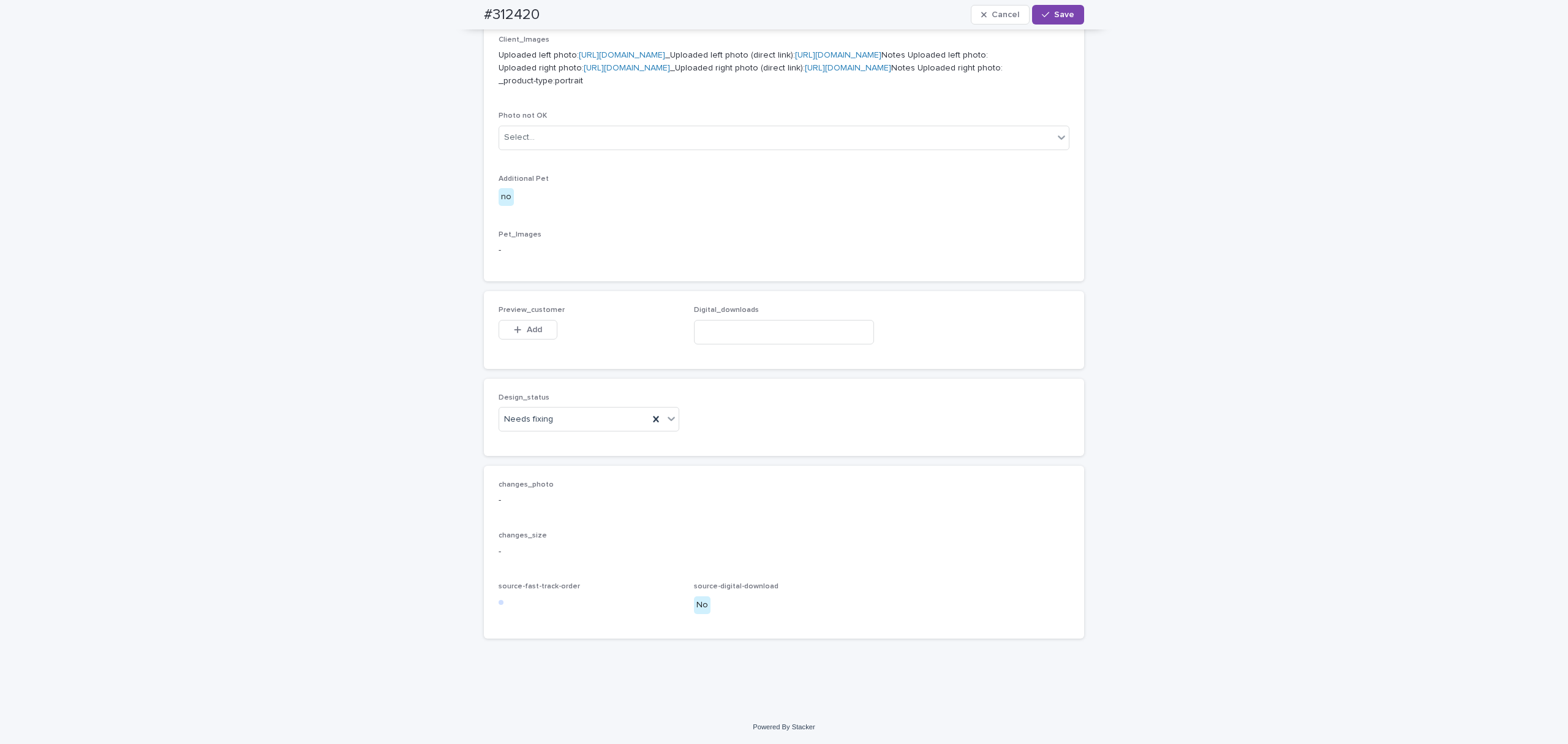
click at [527, 340] on button "Add" at bounding box center [527, 329] width 59 height 19
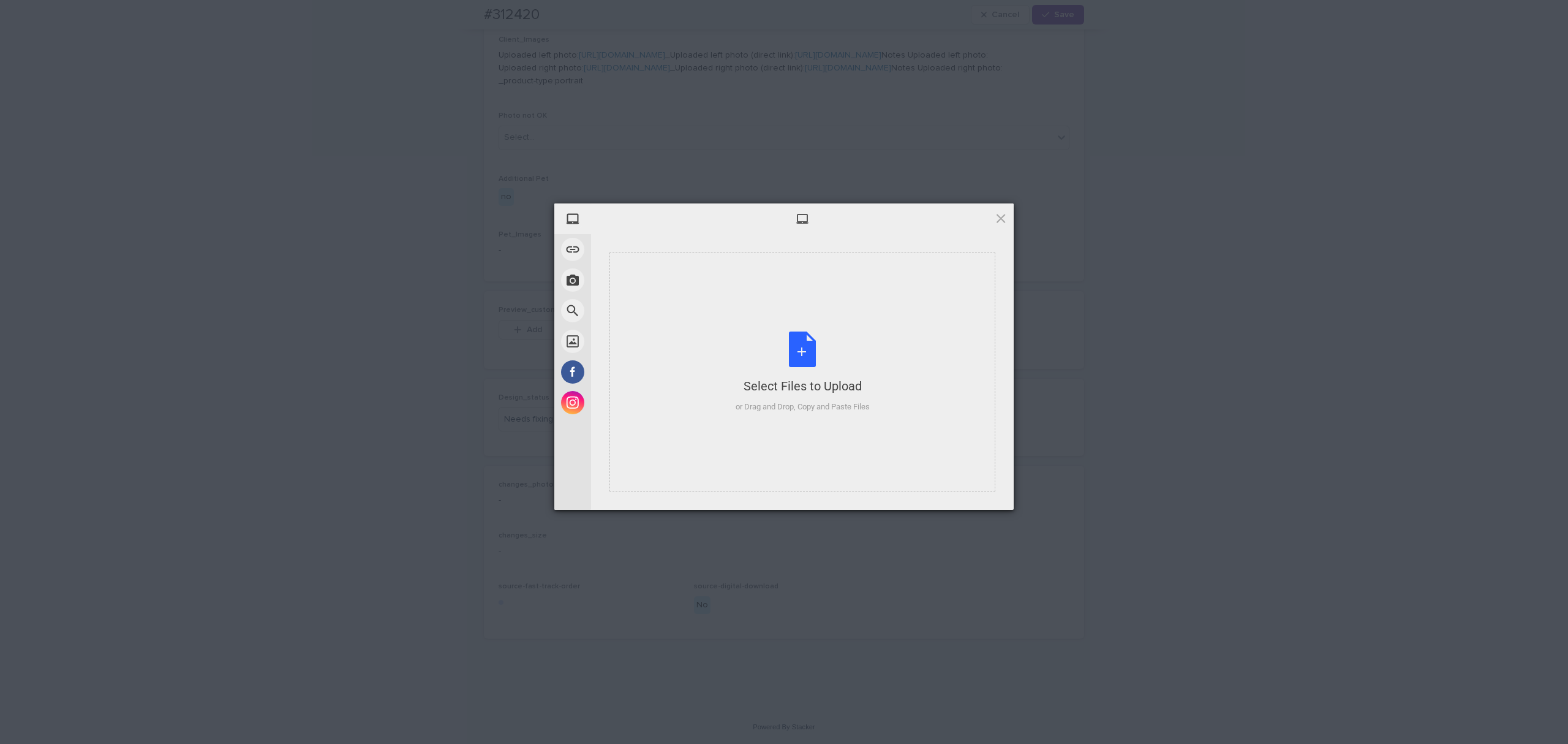
click at [750, 246] on div "Select Files to Upload or Drag and Drop, Copy and Paste Files" at bounding box center [802, 371] width 423 height 276
click at [737, 282] on div "Select Files to Upload or Drag and Drop, Copy and Paste Files" at bounding box center [802, 372] width 386 height 239
click at [981, 491] on span "Upload 1" at bounding box center [977, 494] width 24 height 9
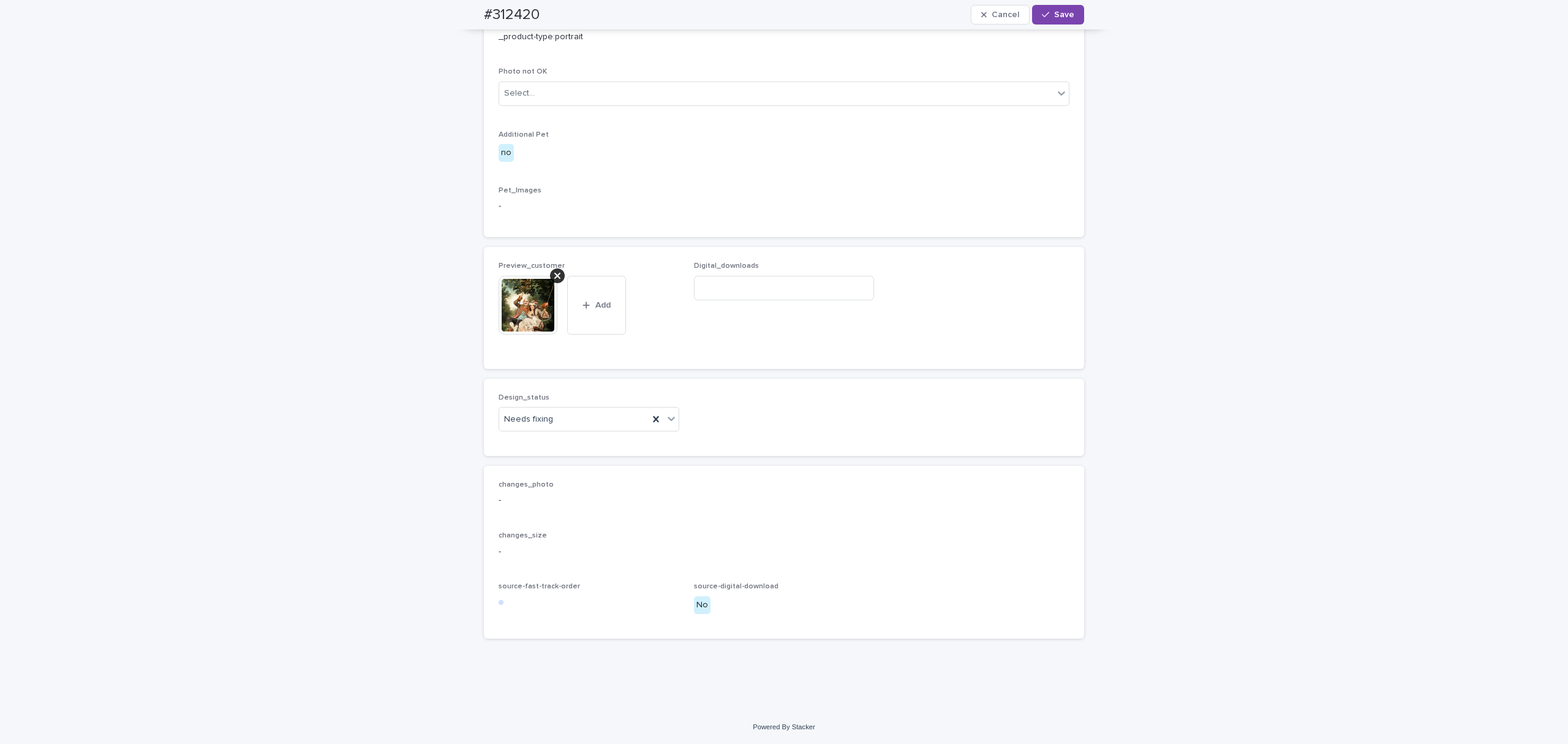
scroll to position [721, 0]
click at [594, 424] on div "Needs fixing" at bounding box center [574, 419] width 150 height 20
drag, startPoint x: 578, startPoint y: 439, endPoint x: 602, endPoint y: 434, distance: 24.5
click at [578, 439] on div "Uploaded" at bounding box center [583, 443] width 179 height 21
click at [1063, 10] on span "Save" at bounding box center [1064, 14] width 20 height 8
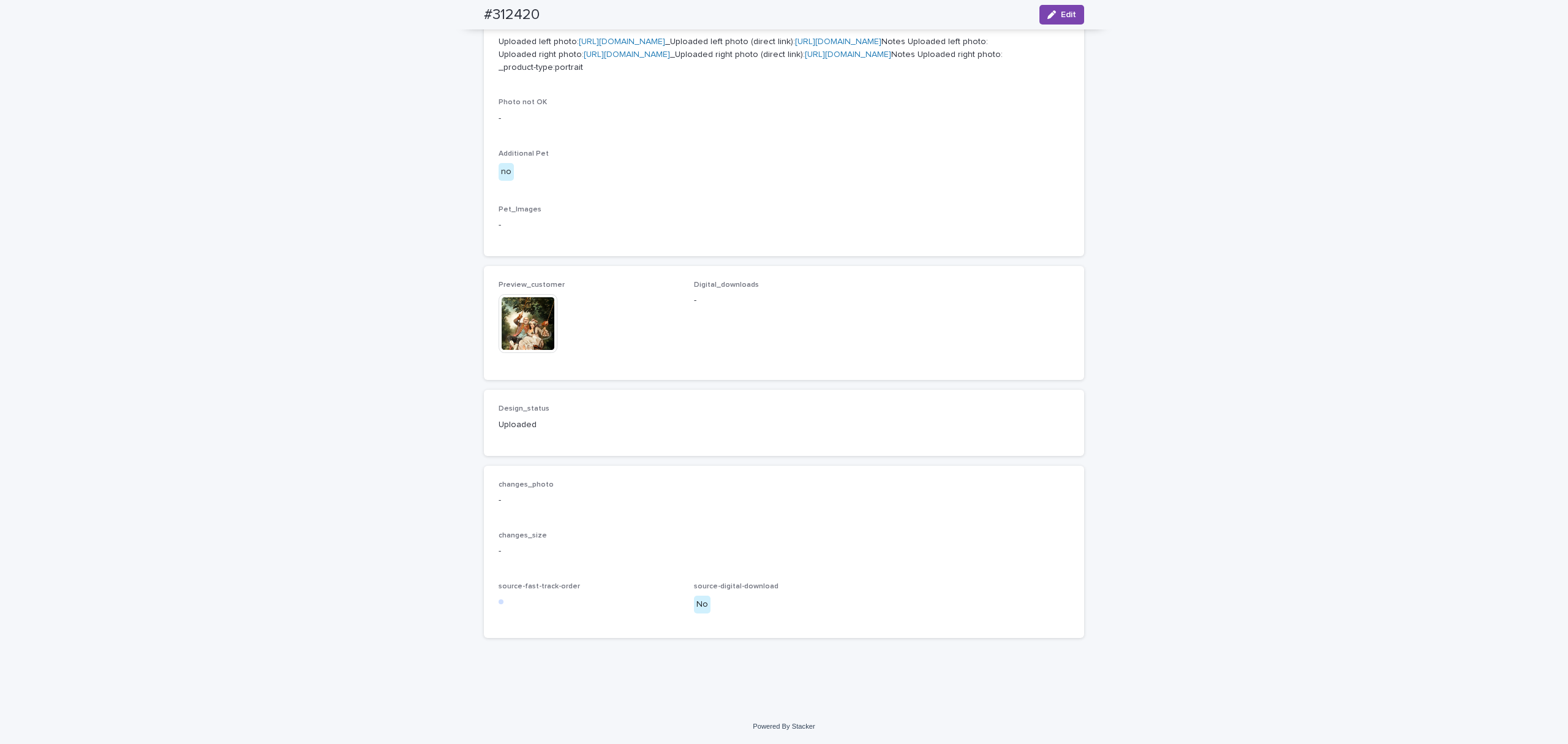
drag, startPoint x: 701, startPoint y: 375, endPoint x: 685, endPoint y: 347, distance: 32.2
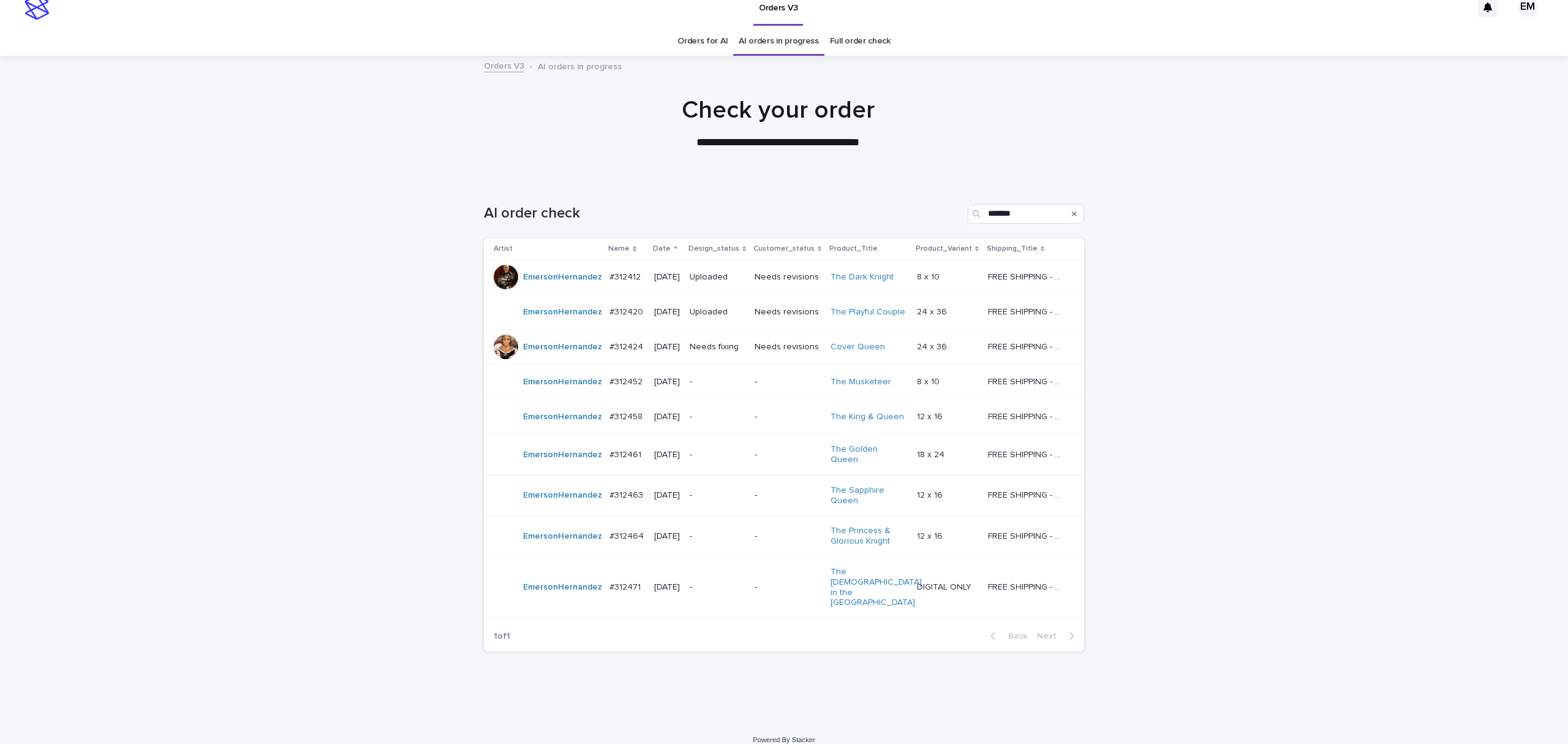
scroll to position [18, 0]
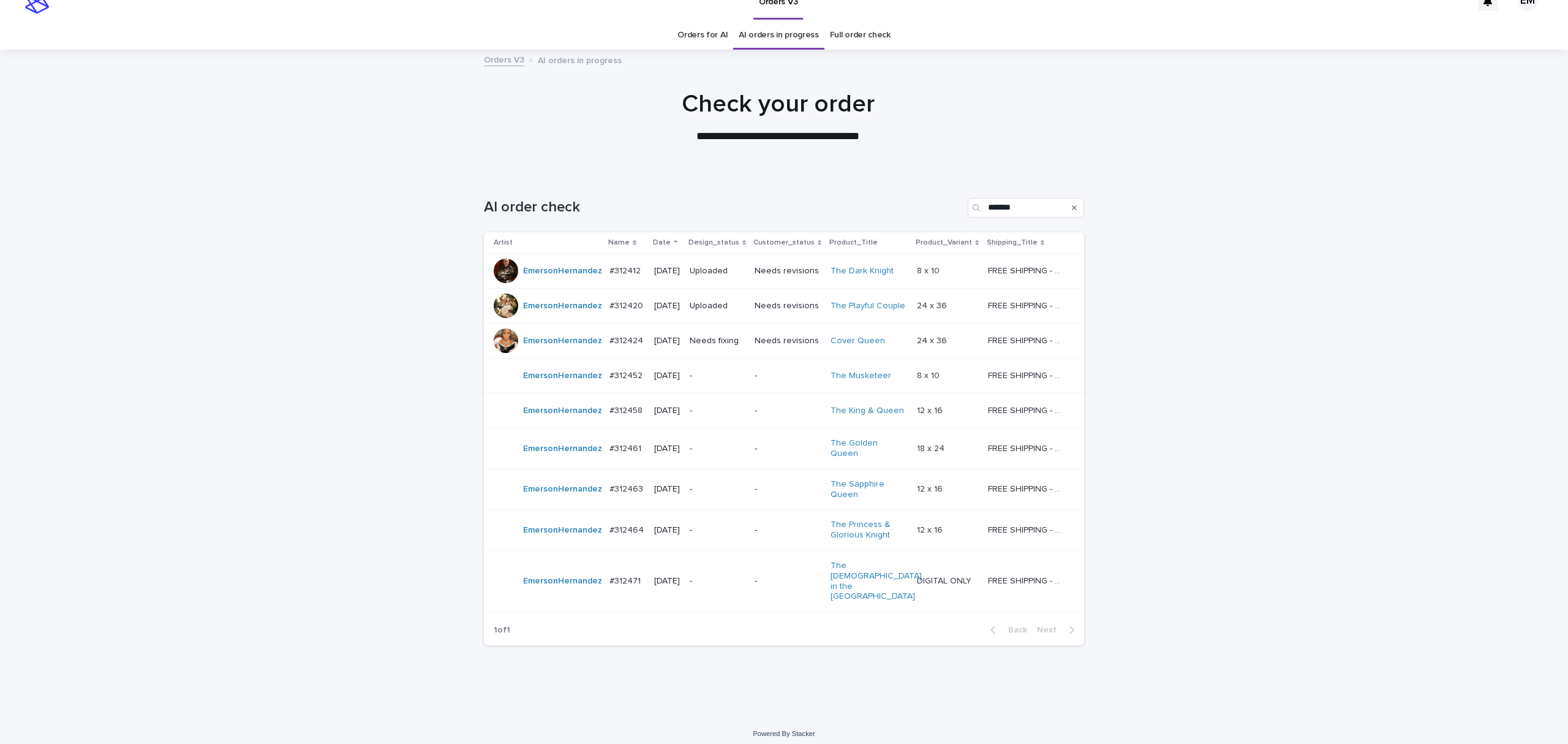
click at [724, 346] on p "Needs fixing" at bounding box center [717, 341] width 55 height 10
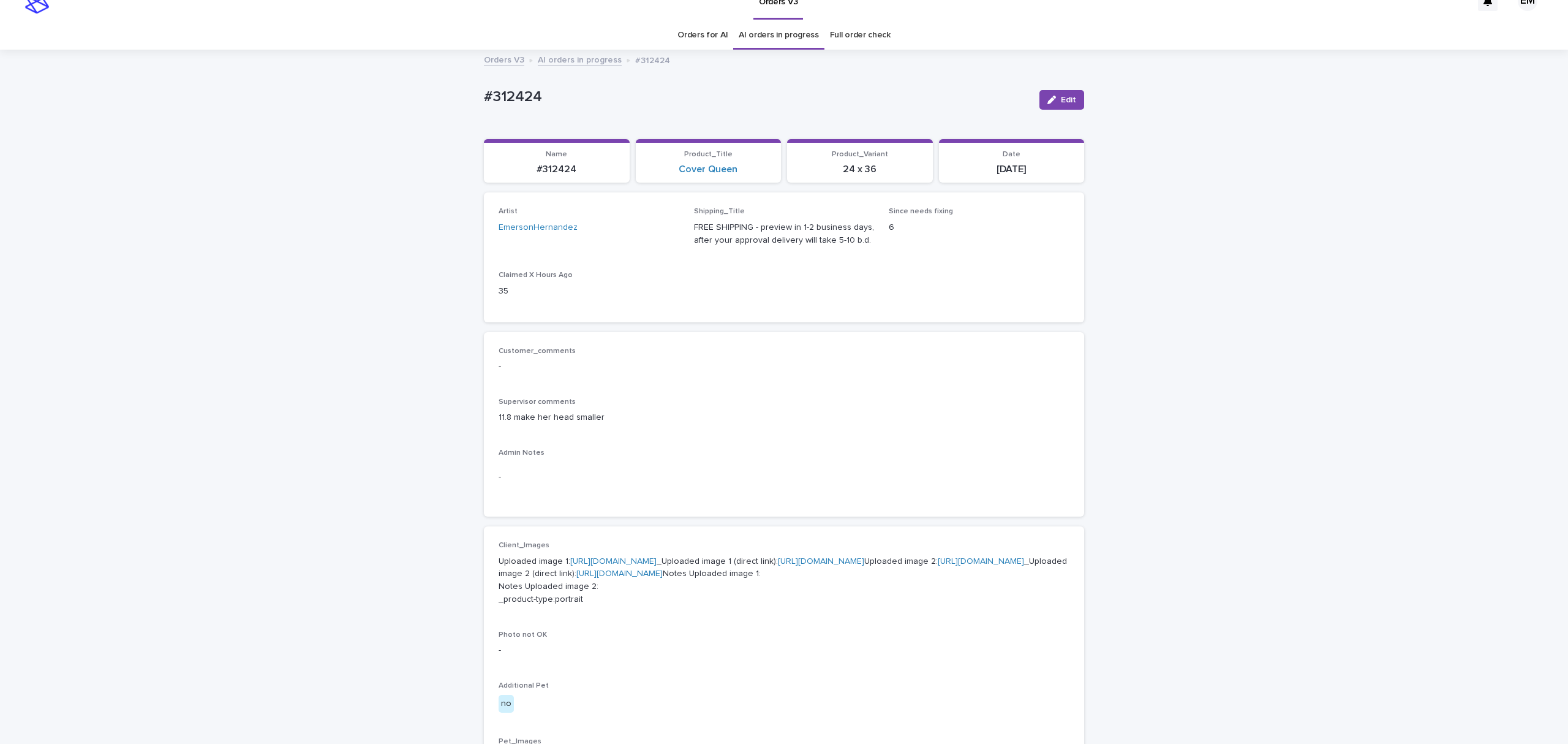
scroll to position [39, 0]
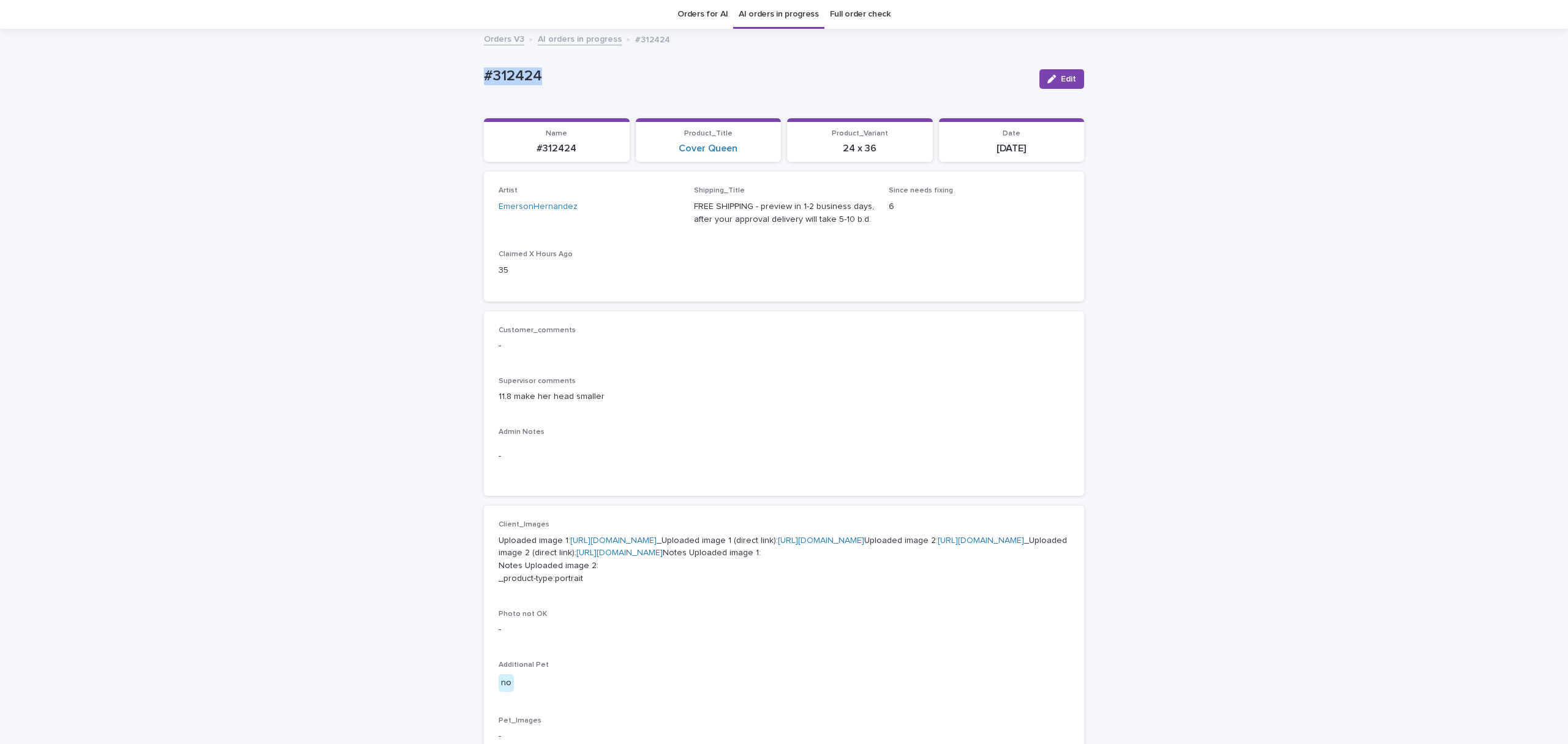
drag, startPoint x: 596, startPoint y: 81, endPoint x: 433, endPoint y: 79, distance: 163.0
click at [423, 78] on div "Loading... Saving… Loading... Saving… #312424 Edit #312424 Edit Sorry, there wa…" at bounding box center [784, 625] width 1568 height 1191
copy p "#312424"
click at [1061, 78] on span "Edit" at bounding box center [1069, 79] width 15 height 8
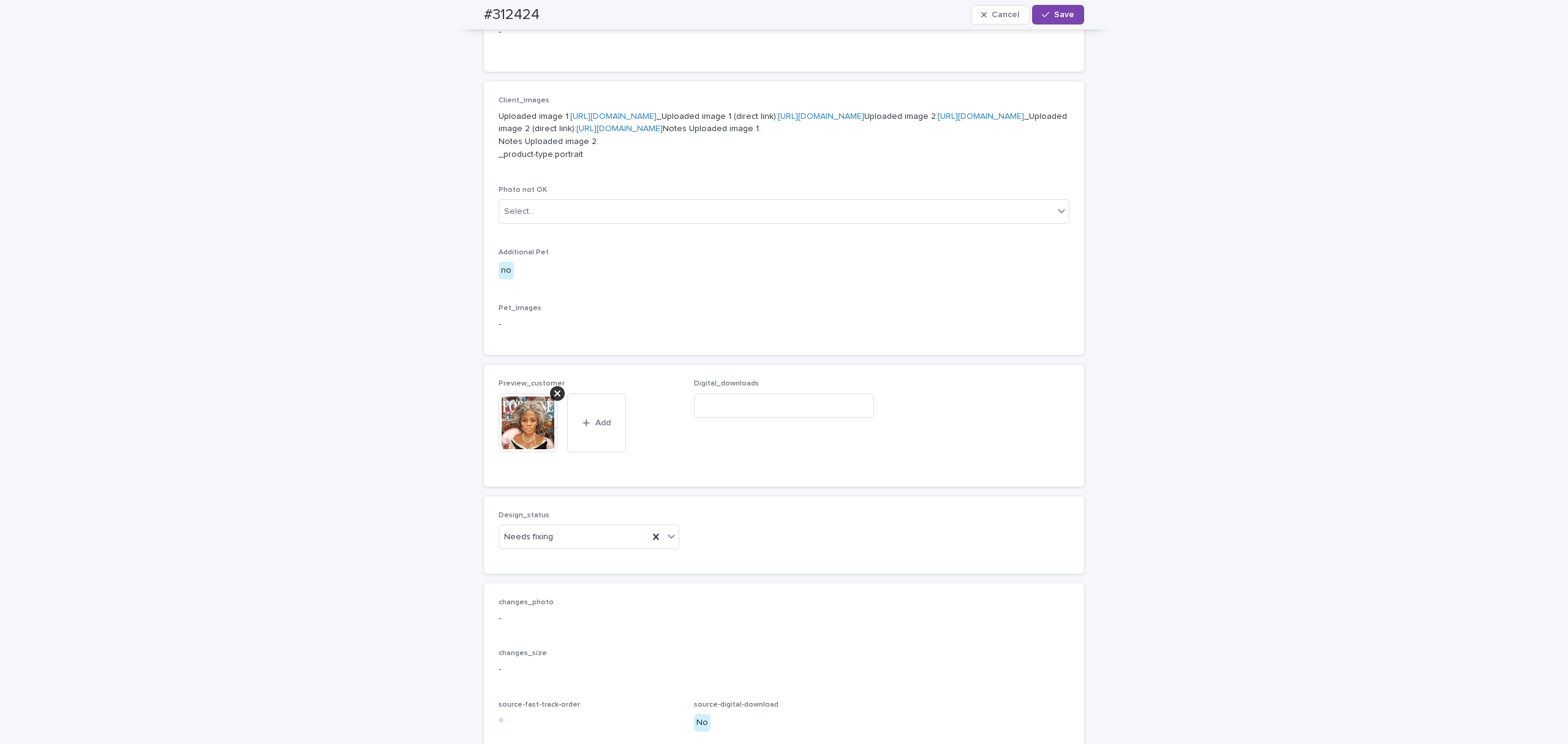
scroll to position [474, 0]
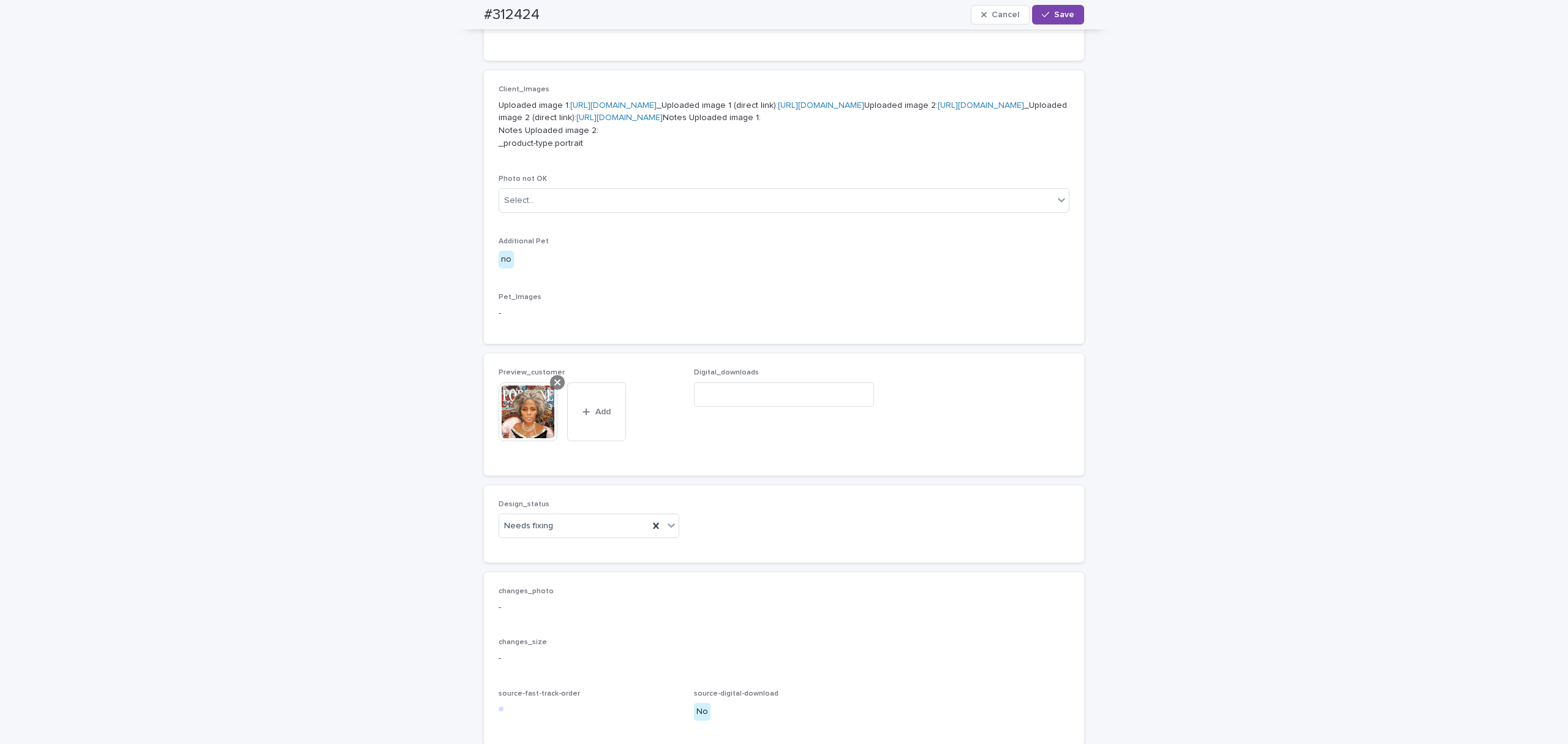
click at [550, 390] on div at bounding box center [557, 382] width 15 height 15
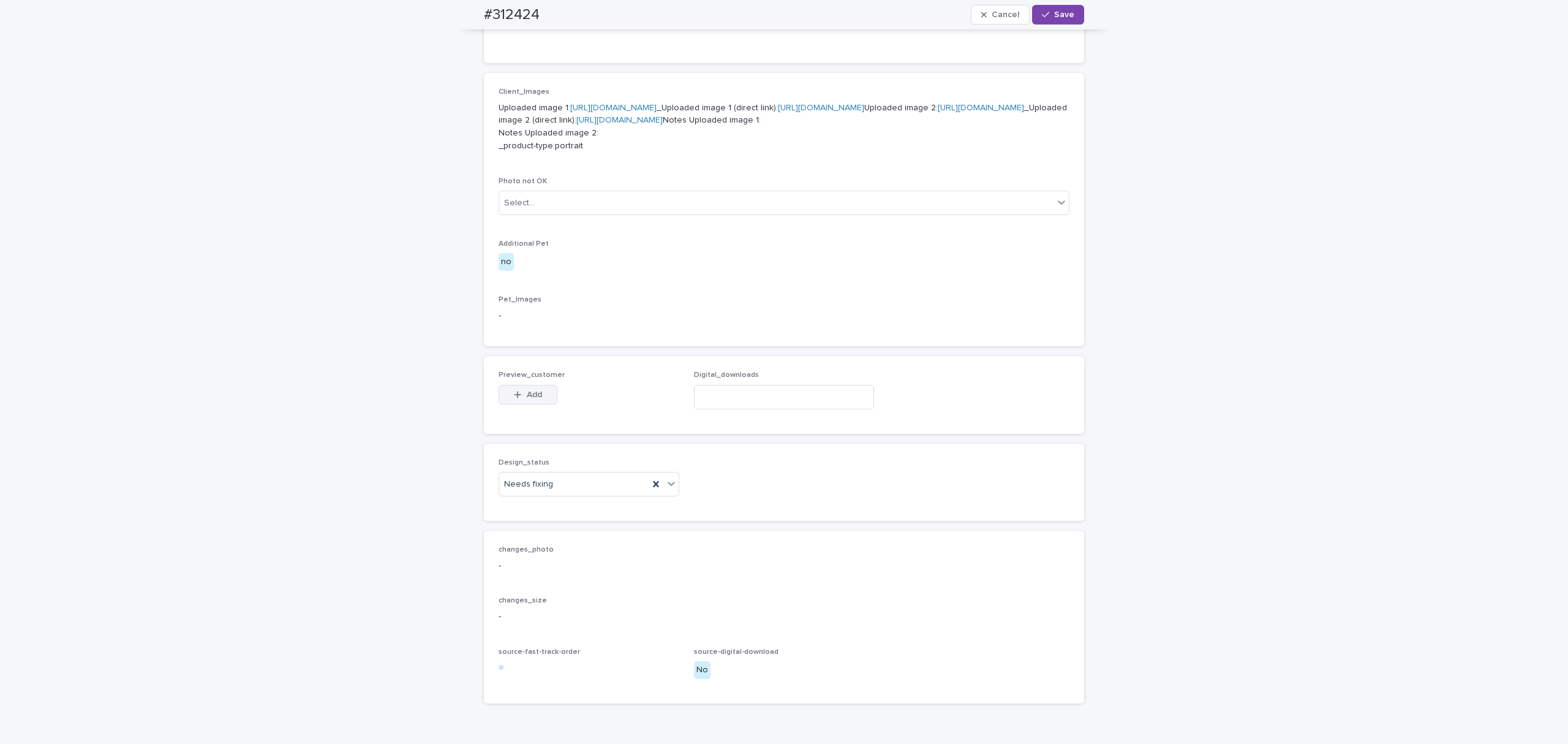
scroll to position [452, 0]
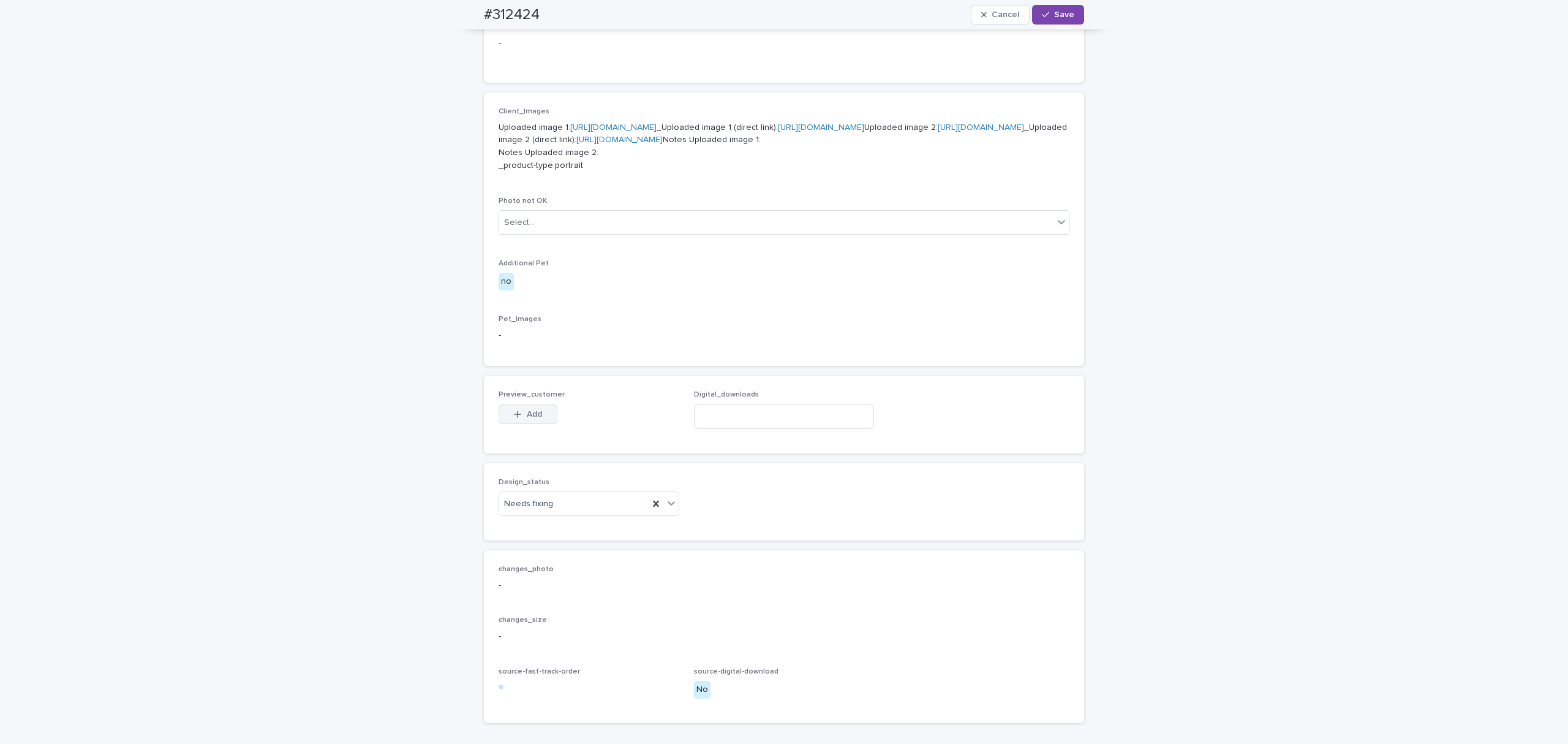
click at [527, 418] on span "Add" at bounding box center [535, 414] width 15 height 8
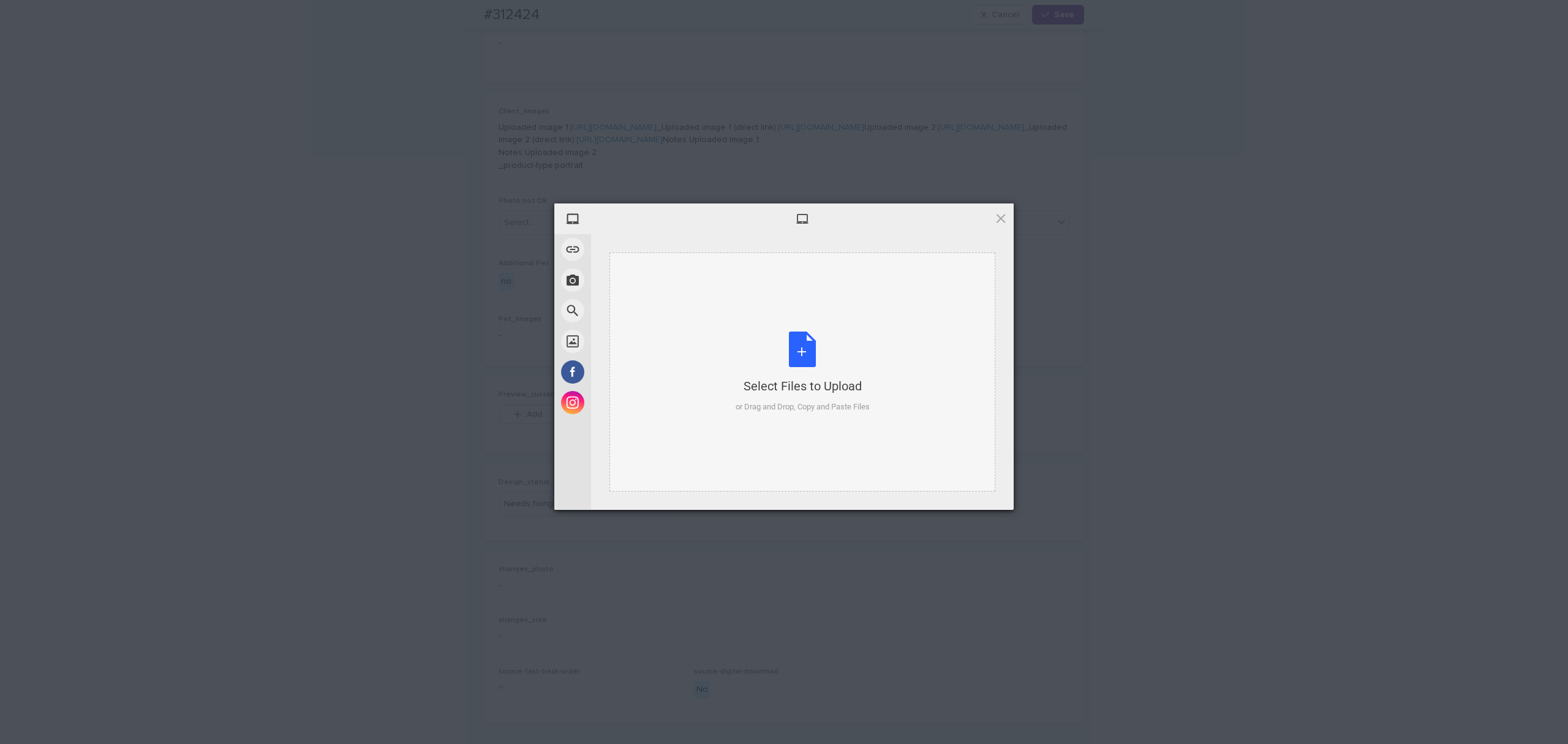
click at [728, 340] on div "Select Files to Upload or Drag and Drop, Copy and Paste Files" at bounding box center [802, 372] width 386 height 239
click at [947, 489] on span "Upload 1" at bounding box center [977, 494] width 62 height 23
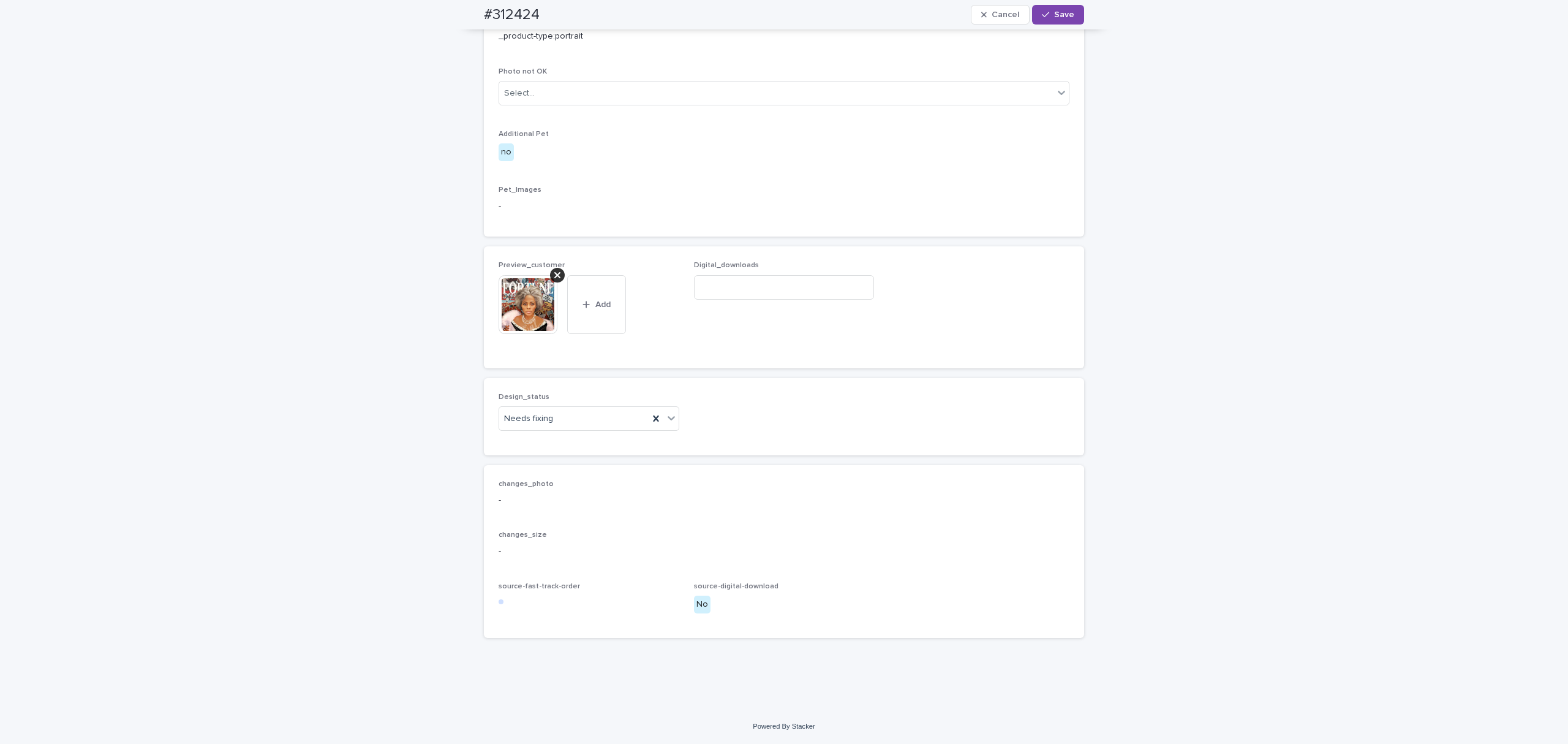
scroll to position [692, 0]
click at [582, 426] on div "Needs fixing" at bounding box center [574, 418] width 150 height 20
click at [574, 444] on div "Uploaded" at bounding box center [583, 446] width 179 height 21
click at [1054, 16] on span "Save" at bounding box center [1064, 14] width 20 height 8
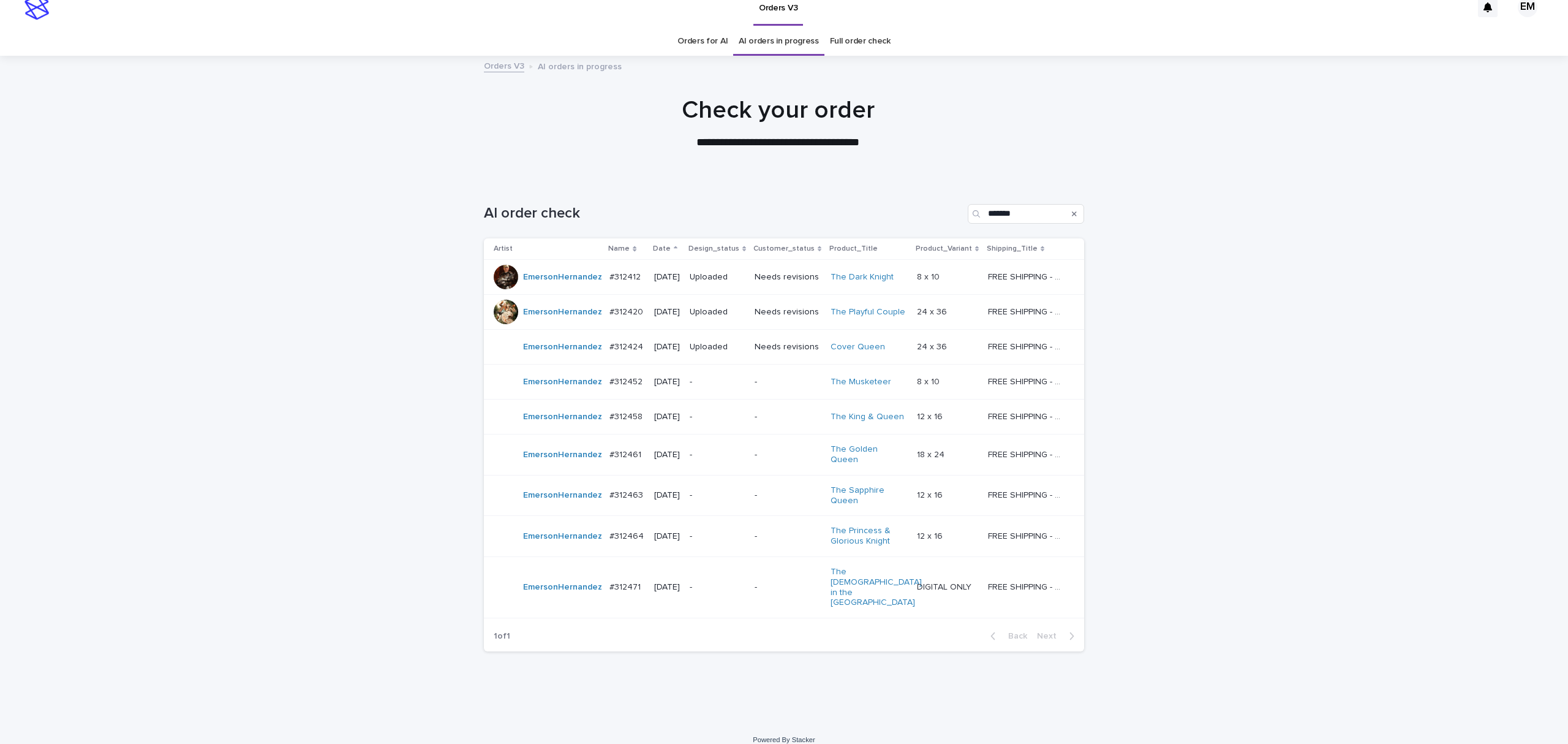
scroll to position [18, 0]
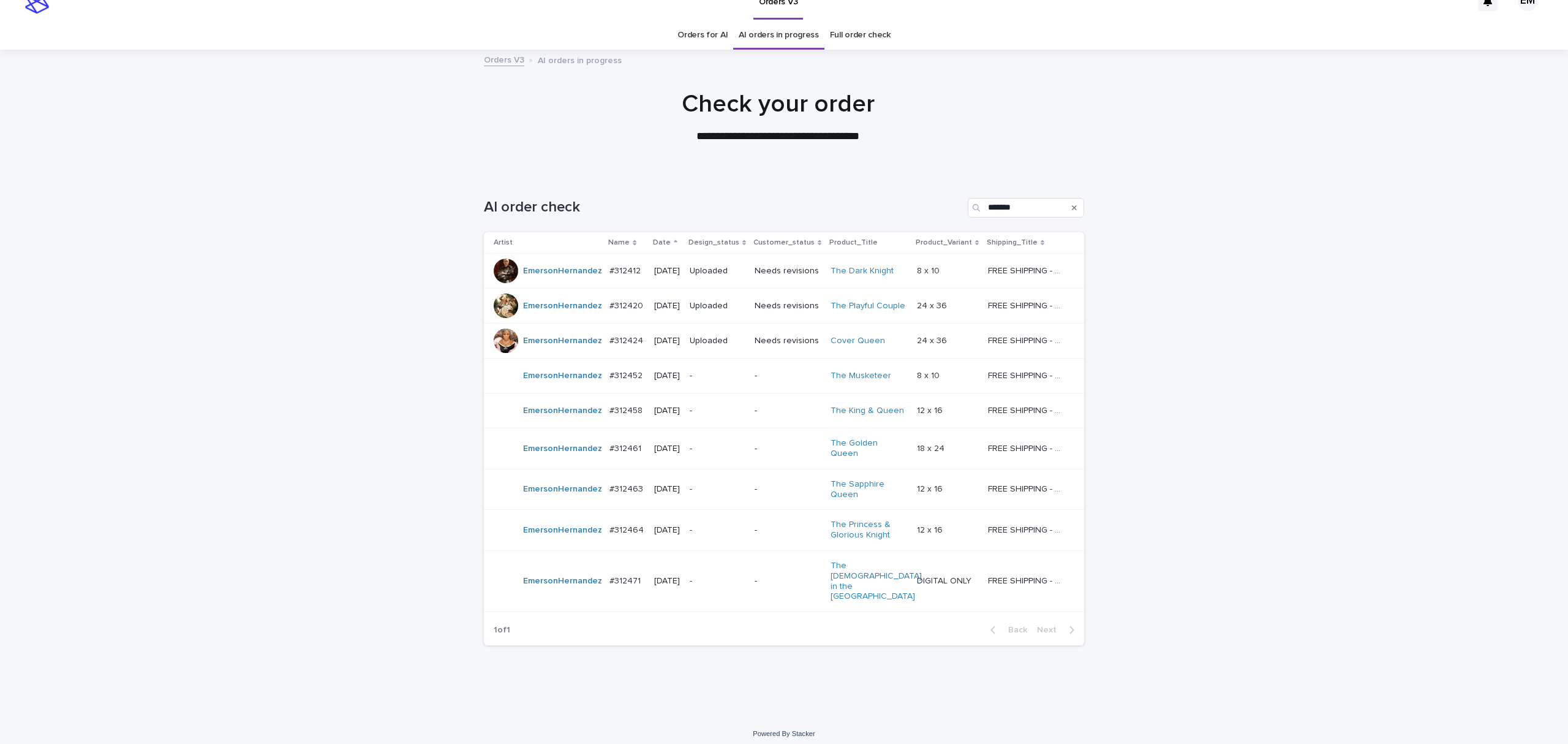
click at [1148, 444] on div "Loading... Saving… Loading... Saving… AI order check ******* Artist Name Date D…" at bounding box center [784, 445] width 1568 height 543
click at [1229, 378] on div "Loading... Saving… Loading... Saving… AI order check ******* Artist Name Date D…" at bounding box center [784, 445] width 1568 height 543
click at [1277, 538] on div "Loading... Saving… Loading... Saving… AI order check ******* Artist Name Date D…" at bounding box center [784, 445] width 1568 height 543
click at [1371, 515] on div "Loading... Saving… Loading... Saving… AI order check ******* Artist Name Date D…" at bounding box center [784, 445] width 1568 height 543
